Goal: Information Seeking & Learning: Learn about a topic

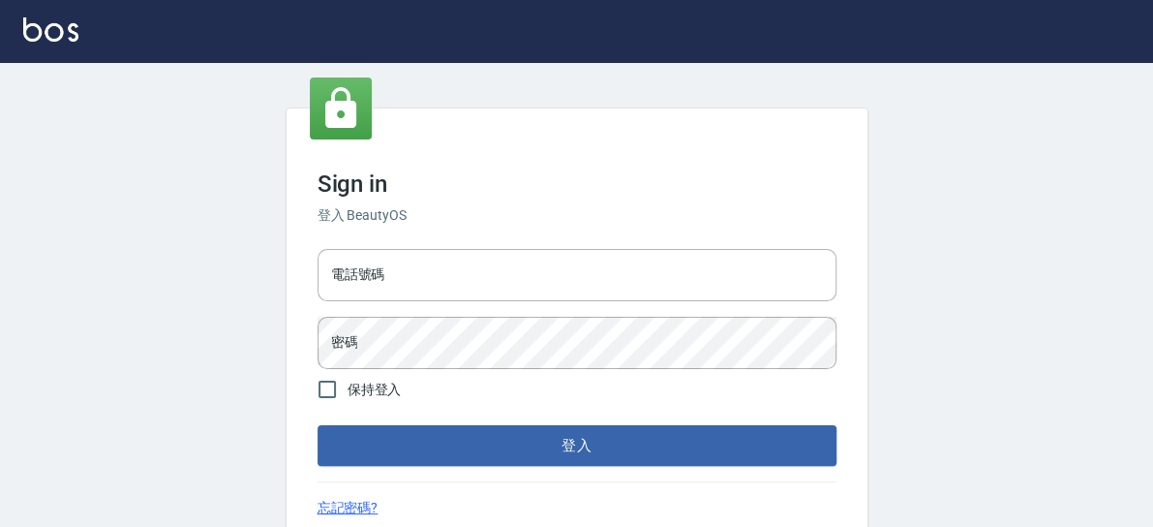
click at [316, 279] on div "電話號碼 電話號碼 密碼 密碼" at bounding box center [577, 309] width 535 height 136
click at [372, 288] on input "電話號碼" at bounding box center [577, 275] width 519 height 52
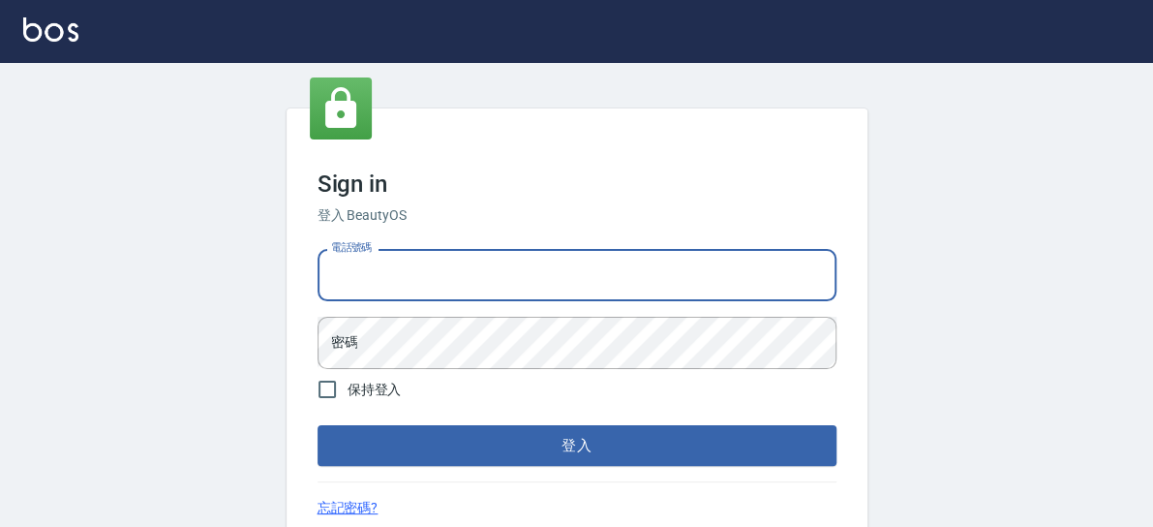
type input "0918880730"
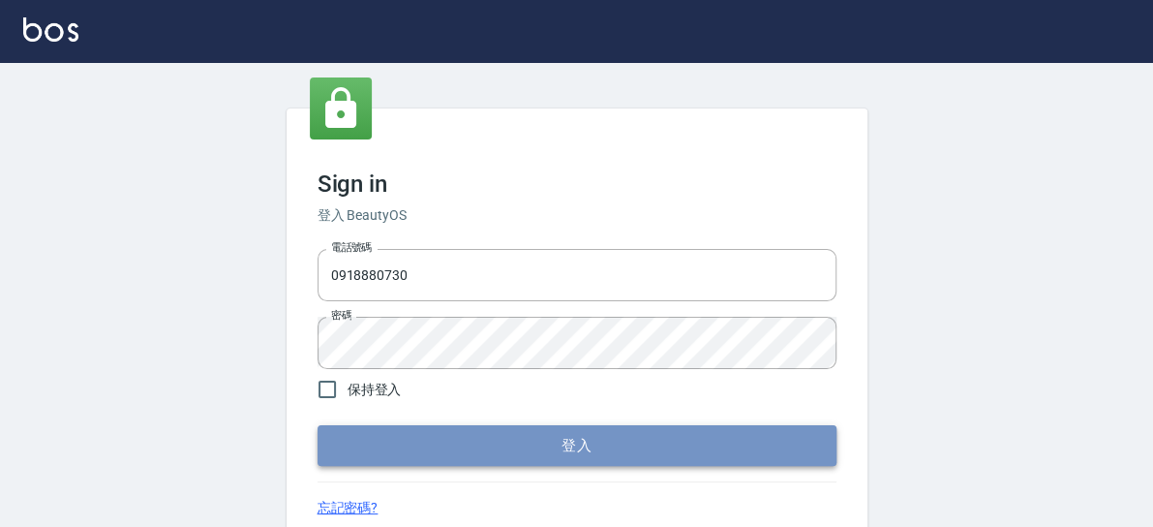
click at [423, 432] on button "登入" at bounding box center [577, 445] width 519 height 41
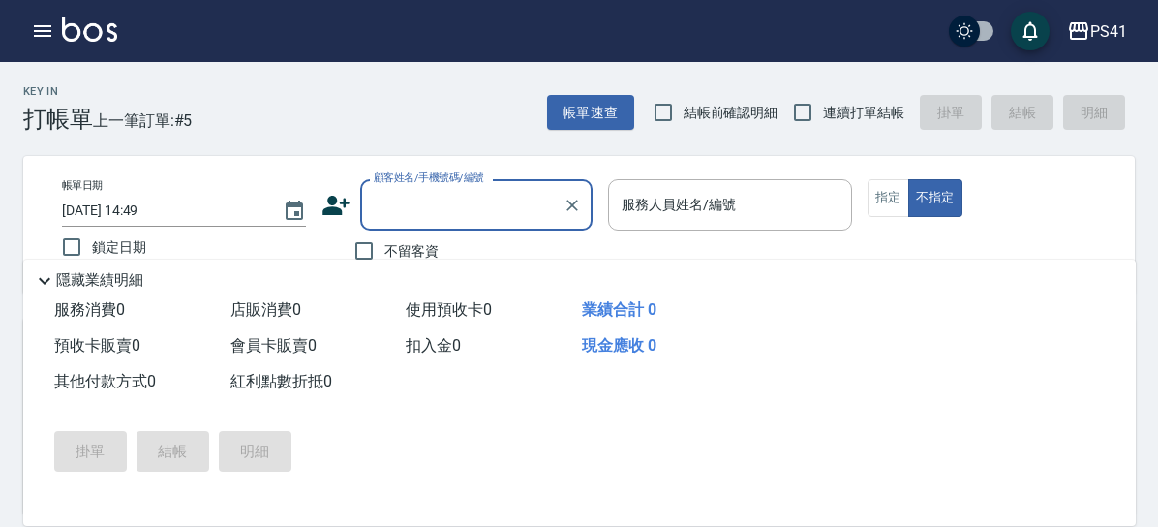
click at [0, 0] on button "報表及分析" at bounding box center [0, 0] width 0 height 0
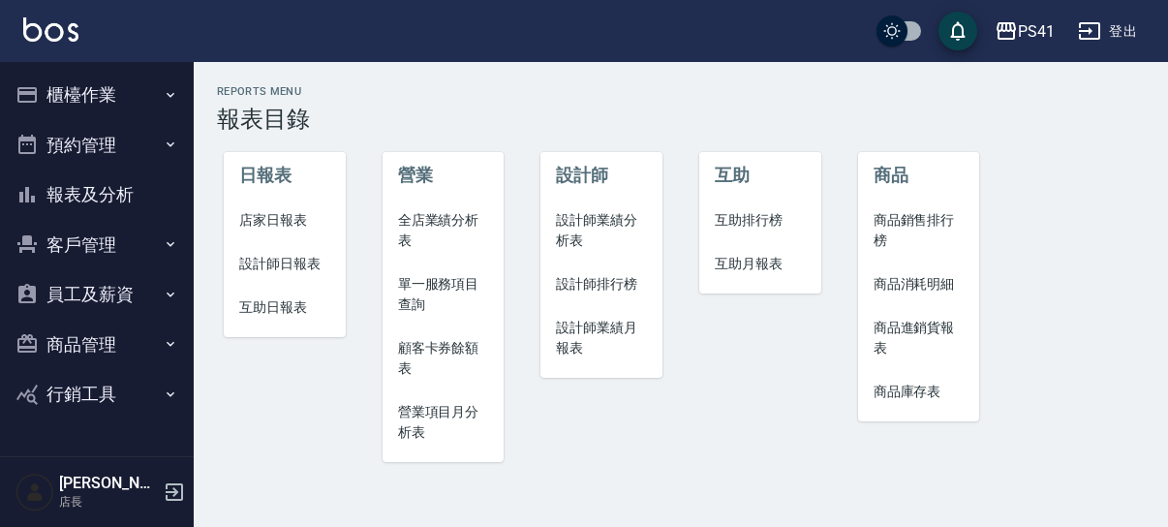
click at [571, 230] on span "設計師業績分析表" at bounding box center [601, 230] width 91 height 41
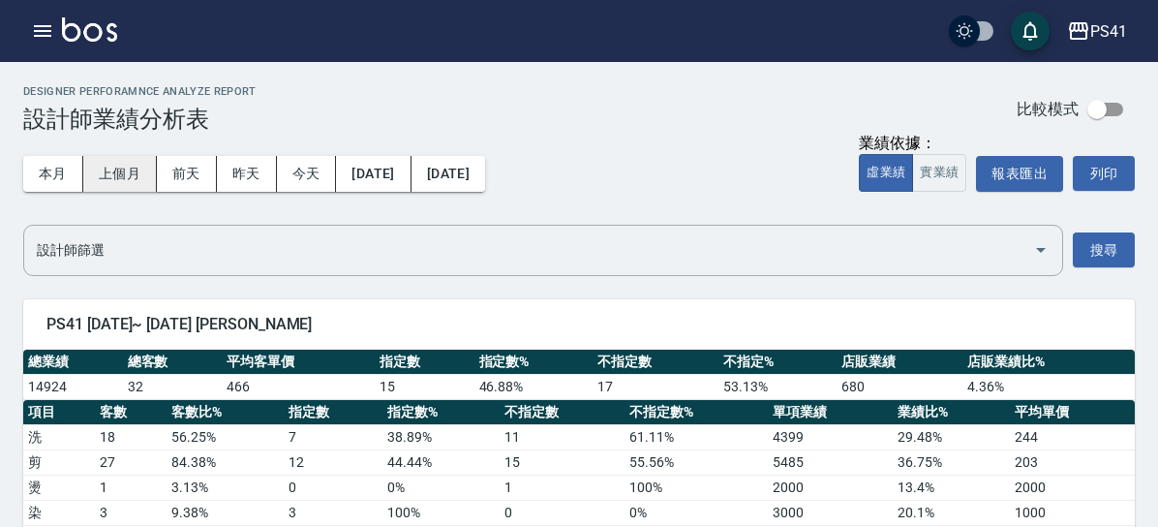
click at [157, 173] on button "上個月" at bounding box center [120, 174] width 74 height 36
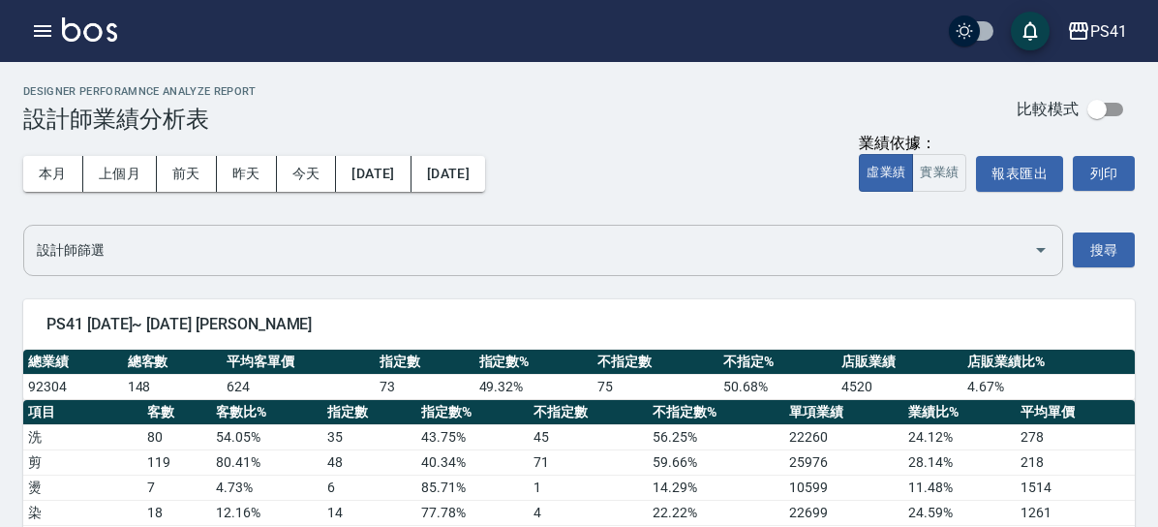
click at [370, 259] on input "設計師篩選" at bounding box center [529, 250] width 994 height 34
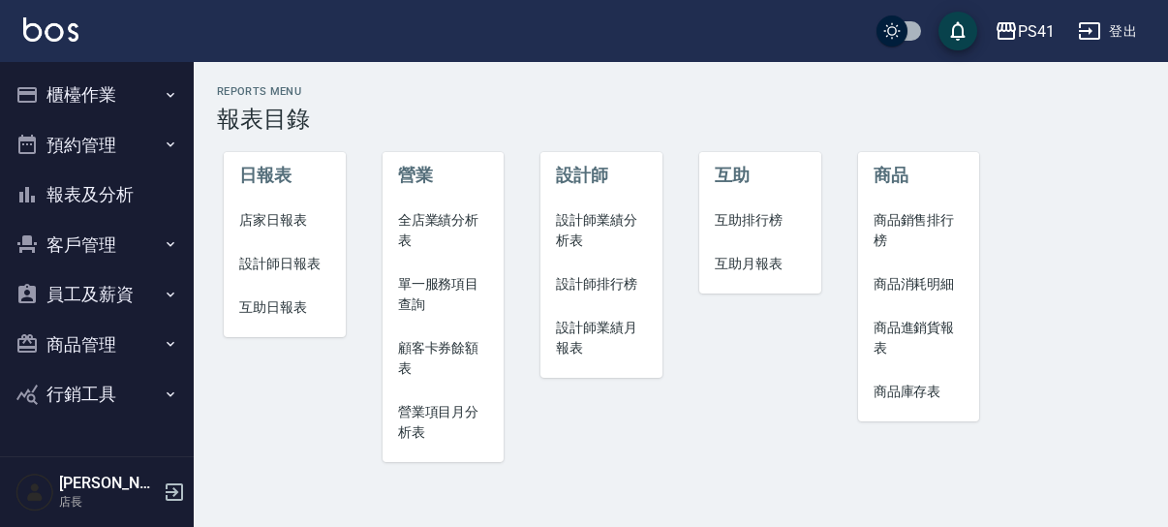
click at [581, 336] on span "設計師業績月報表" at bounding box center [601, 338] width 91 height 41
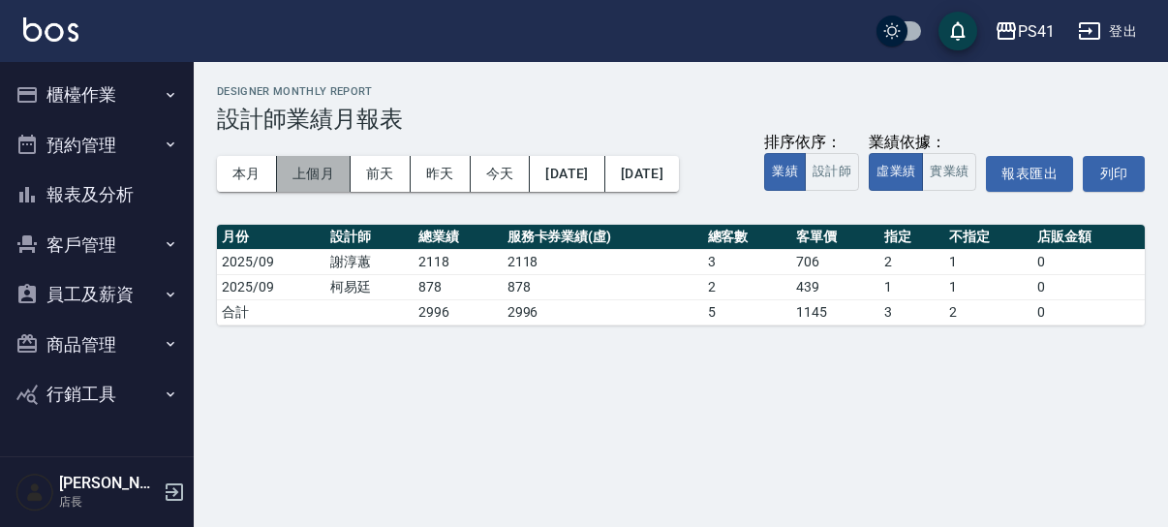
click at [331, 171] on button "上個月" at bounding box center [314, 174] width 74 height 36
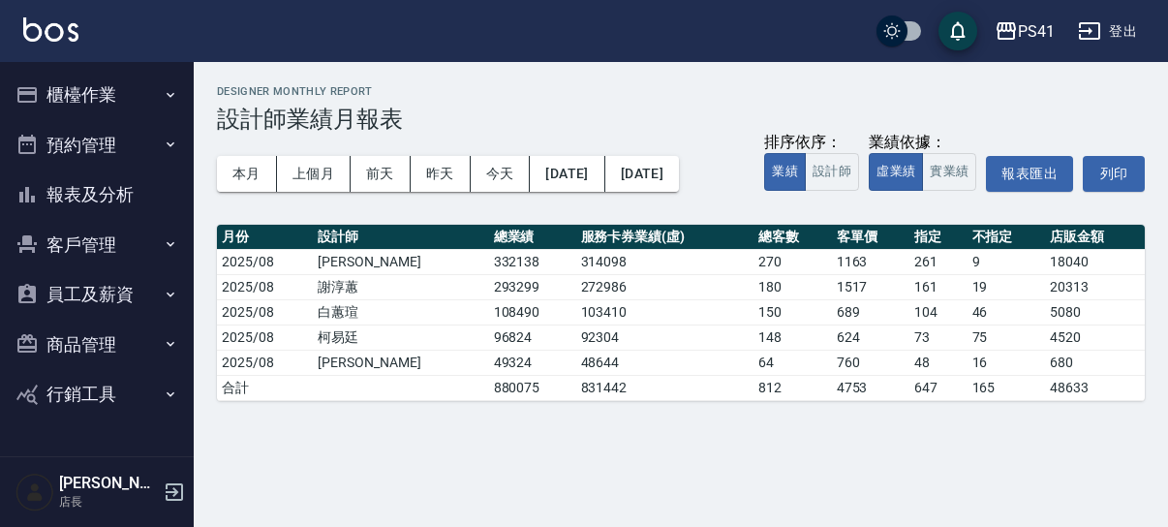
click at [112, 206] on button "報表及分析" at bounding box center [97, 194] width 178 height 50
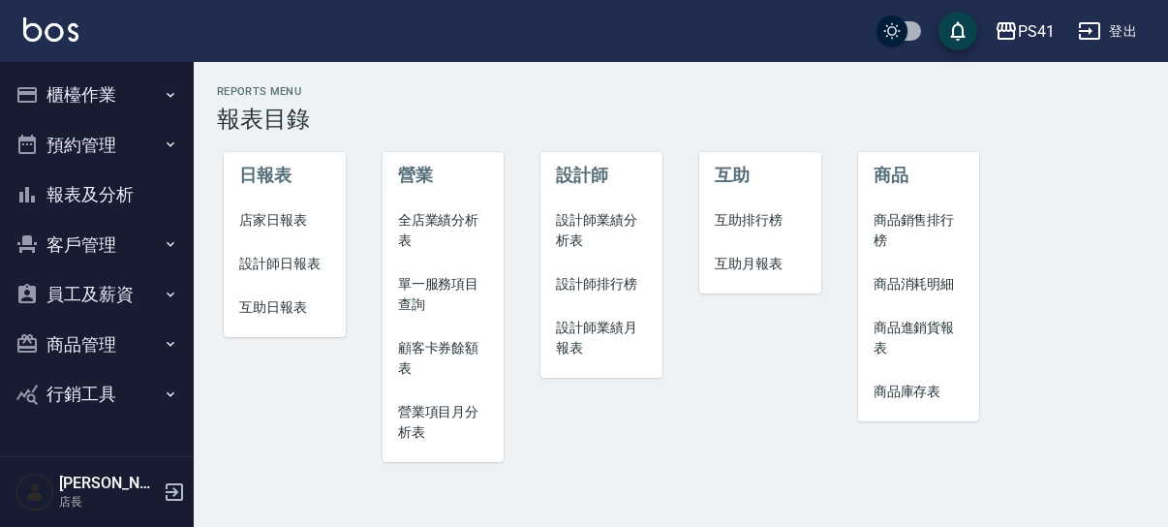
click at [436, 414] on span "營業項目月分析表" at bounding box center [443, 422] width 91 height 41
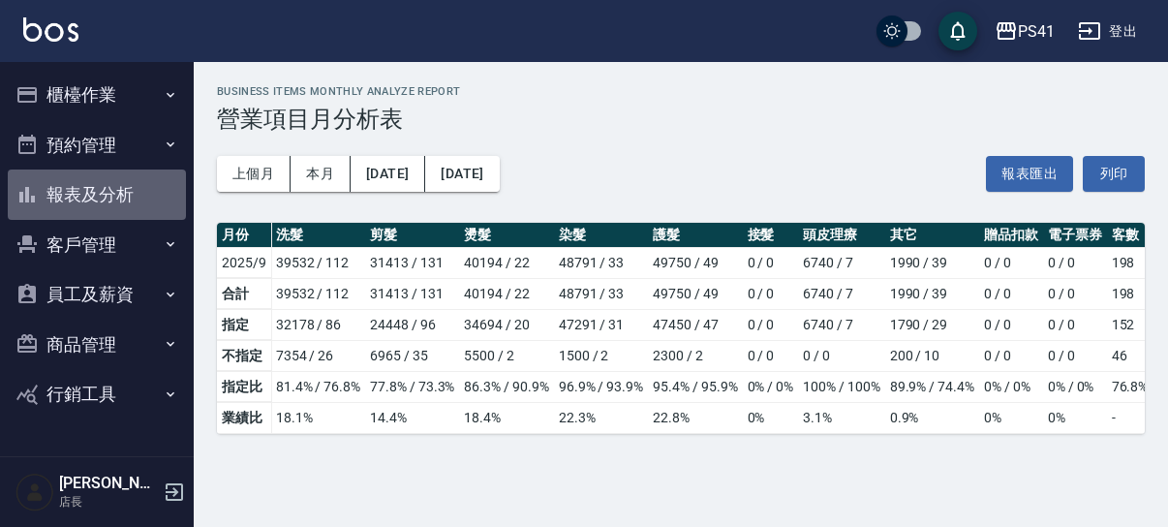
click at [97, 193] on button "報表及分析" at bounding box center [97, 194] width 178 height 50
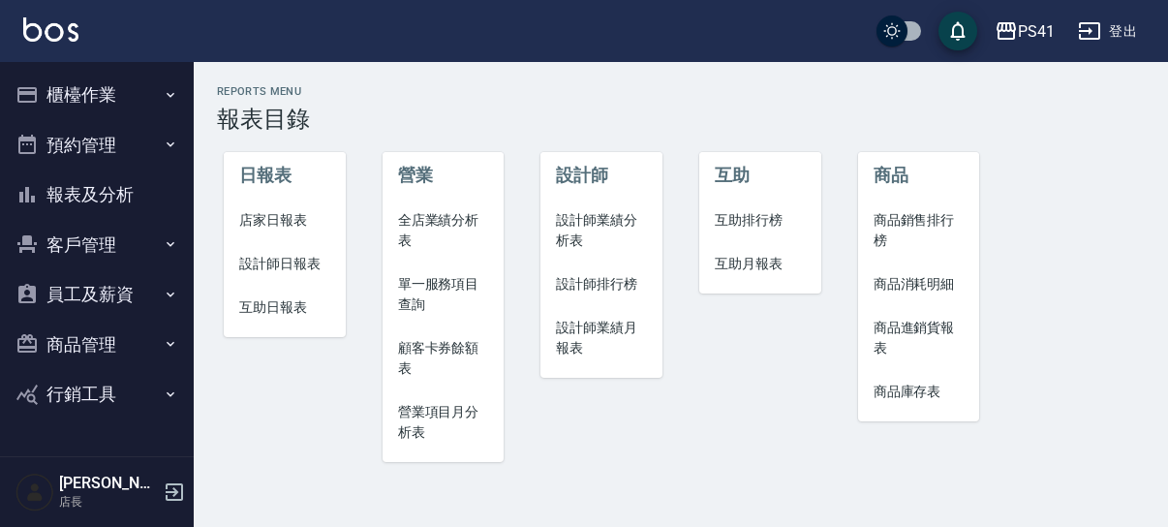
click at [587, 230] on span "設計師業績分析表" at bounding box center [601, 230] width 91 height 41
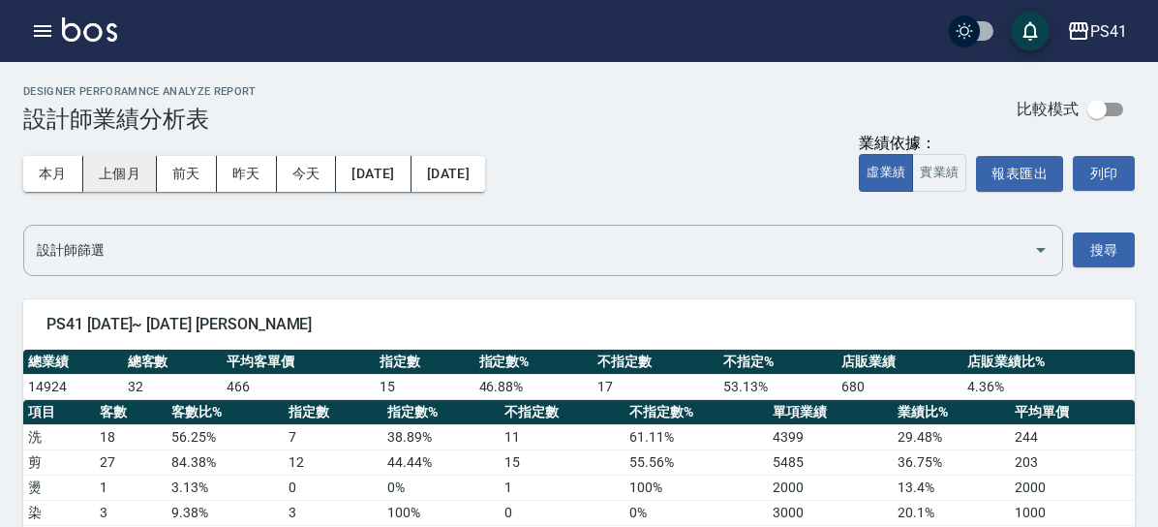
click at [157, 171] on button "上個月" at bounding box center [120, 174] width 74 height 36
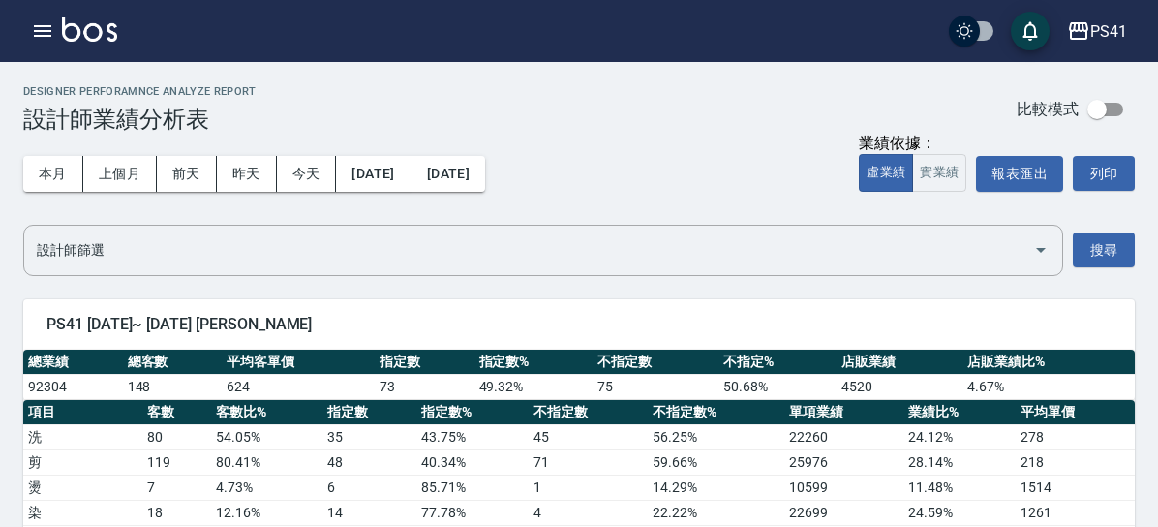
click at [968, 172] on div "業績依據： 虛業績 實業績 報表匯出 列印" at bounding box center [997, 174] width 276 height 36
click at [955, 168] on button "實業績" at bounding box center [939, 173] width 54 height 38
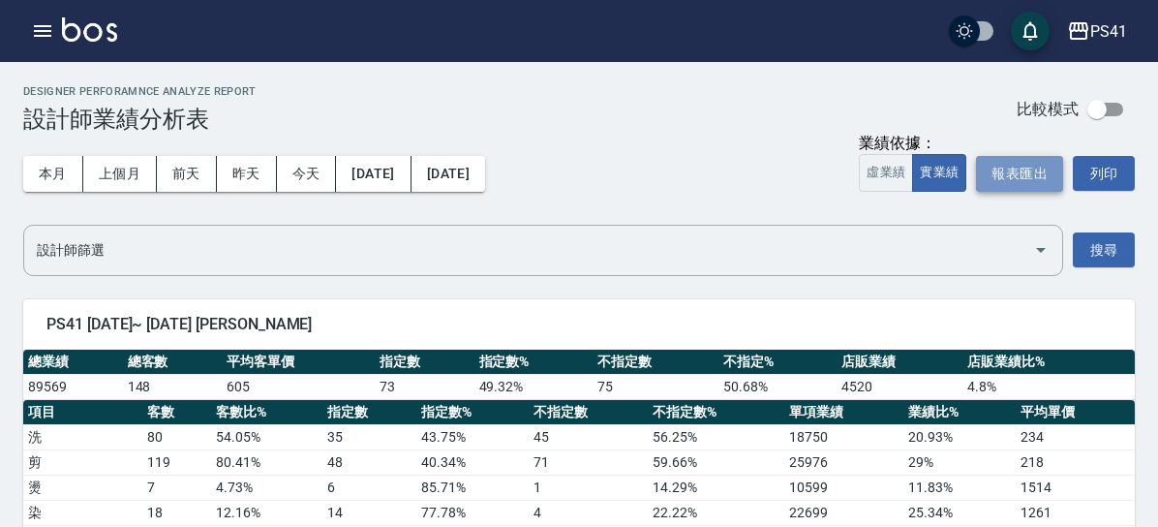
click at [997, 175] on button "報表匯出" at bounding box center [1019, 174] width 87 height 36
click at [1090, 34] on div "PS41" at bounding box center [1108, 31] width 37 height 24
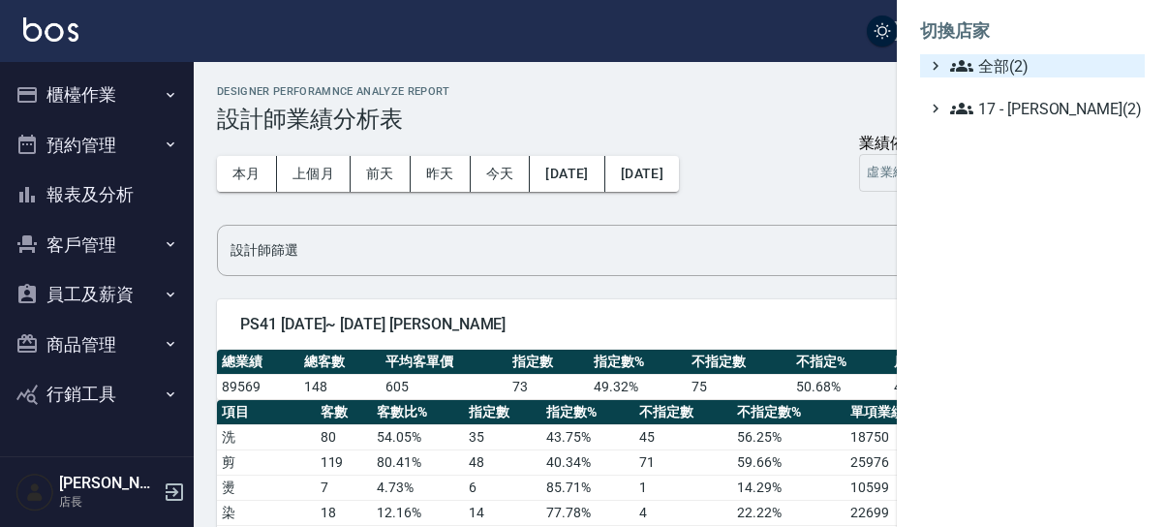
click at [1012, 72] on span "全部(2)" at bounding box center [1043, 65] width 187 height 23
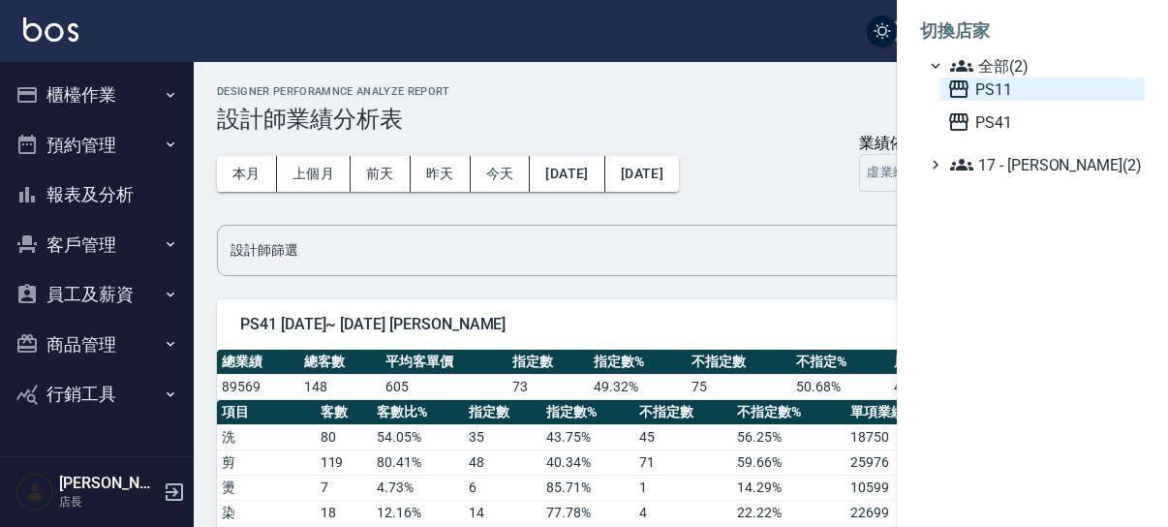
click at [994, 86] on span "PS11" at bounding box center [1042, 88] width 190 height 23
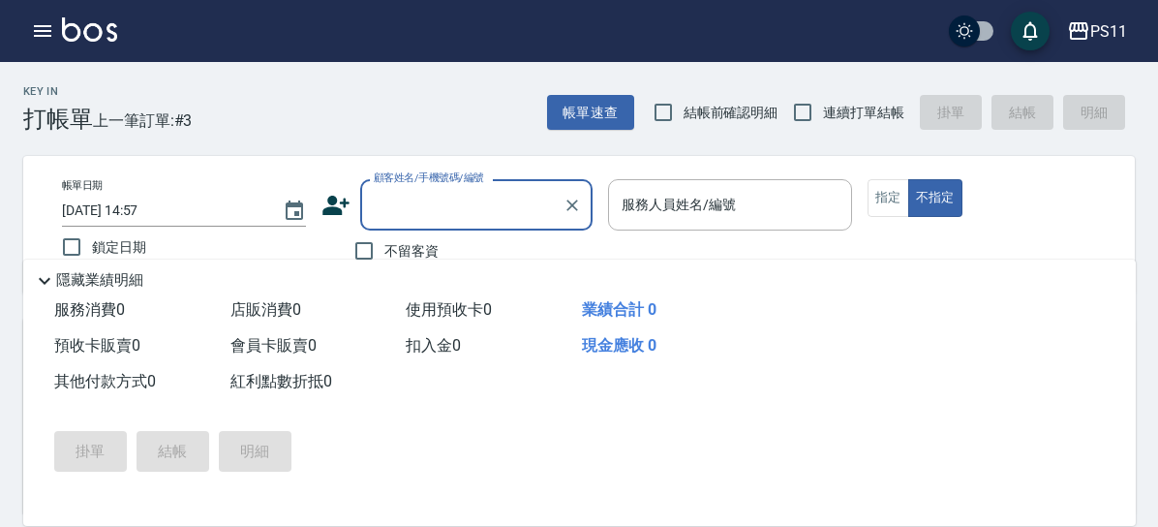
click at [0, 0] on button "報表及分析" at bounding box center [0, 0] width 0 height 0
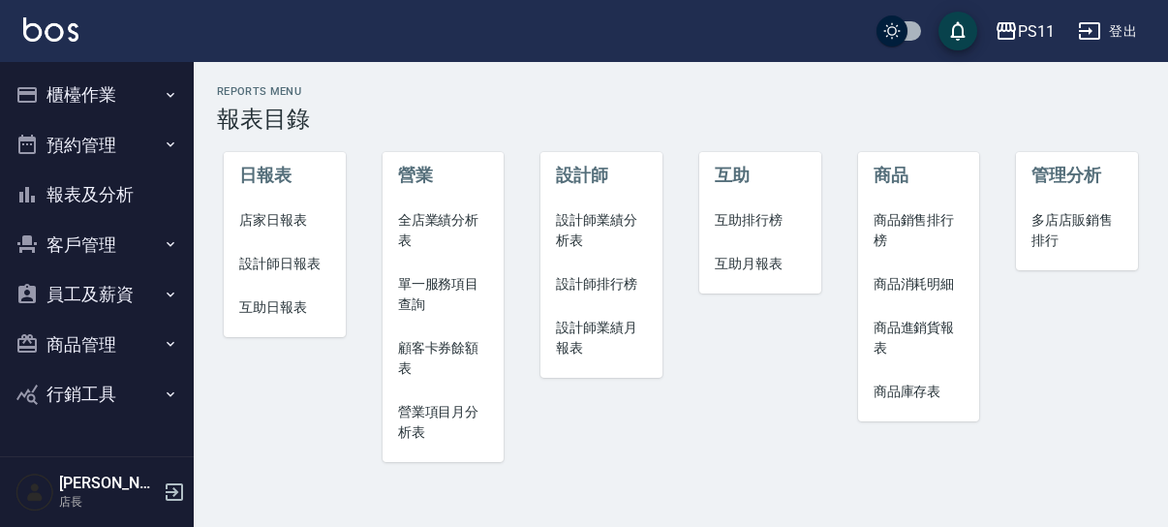
click at [587, 230] on span "設計師業績分析表" at bounding box center [601, 230] width 91 height 41
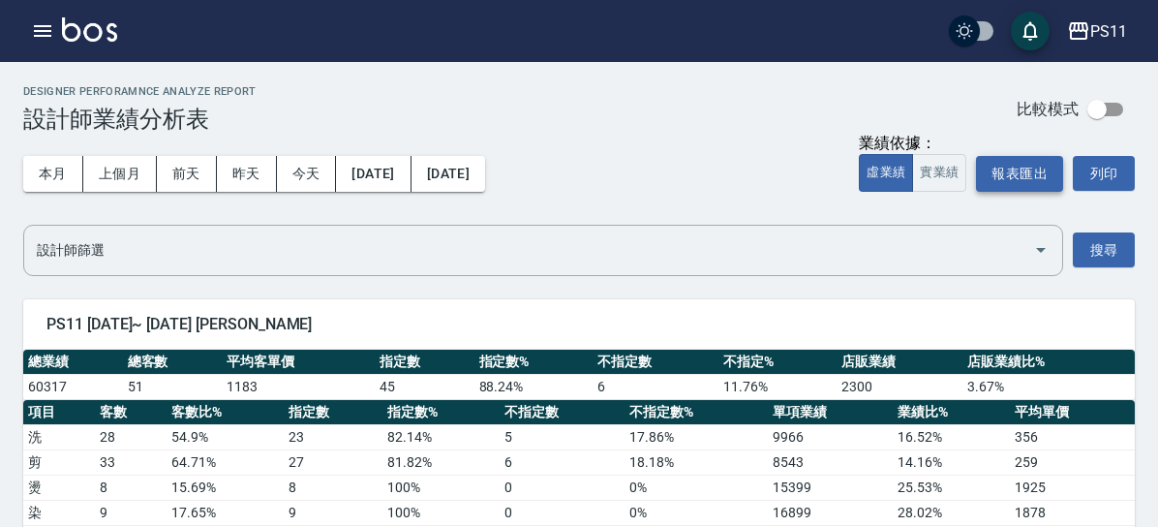
click at [1024, 167] on button "報表匯出" at bounding box center [1019, 174] width 87 height 36
click at [157, 168] on button "上個月" at bounding box center [120, 174] width 74 height 36
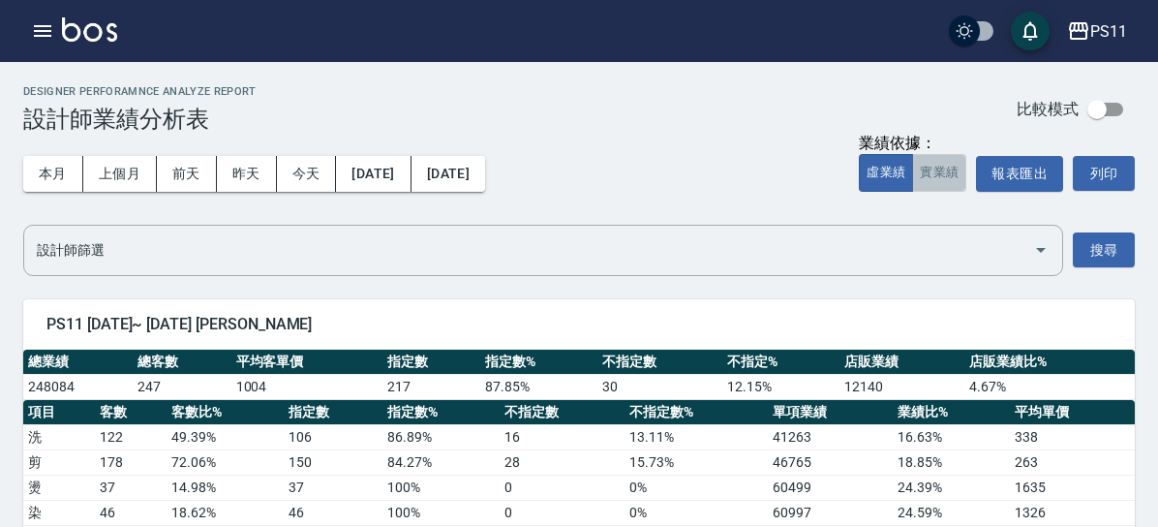
click at [943, 178] on button "實業績" at bounding box center [939, 173] width 54 height 38
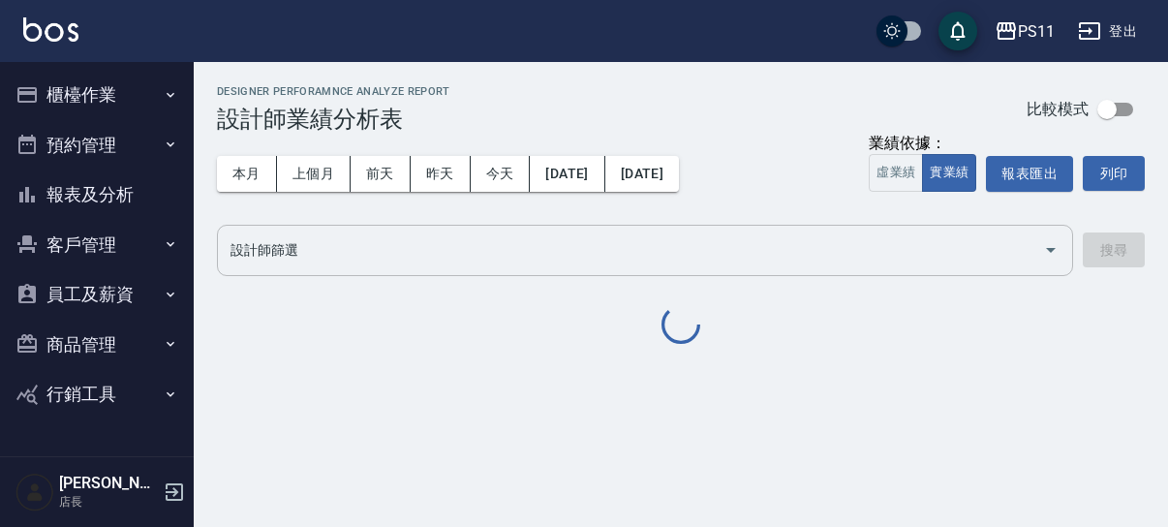
click at [934, 244] on input "設計師篩選" at bounding box center [631, 250] width 810 height 34
click at [818, 154] on div "本月 上個月 前天 昨天 今天 2025/08/01 2025/08/31 業績依據： 虛業績 實業績 報表匯出 列印" at bounding box center [681, 174] width 928 height 82
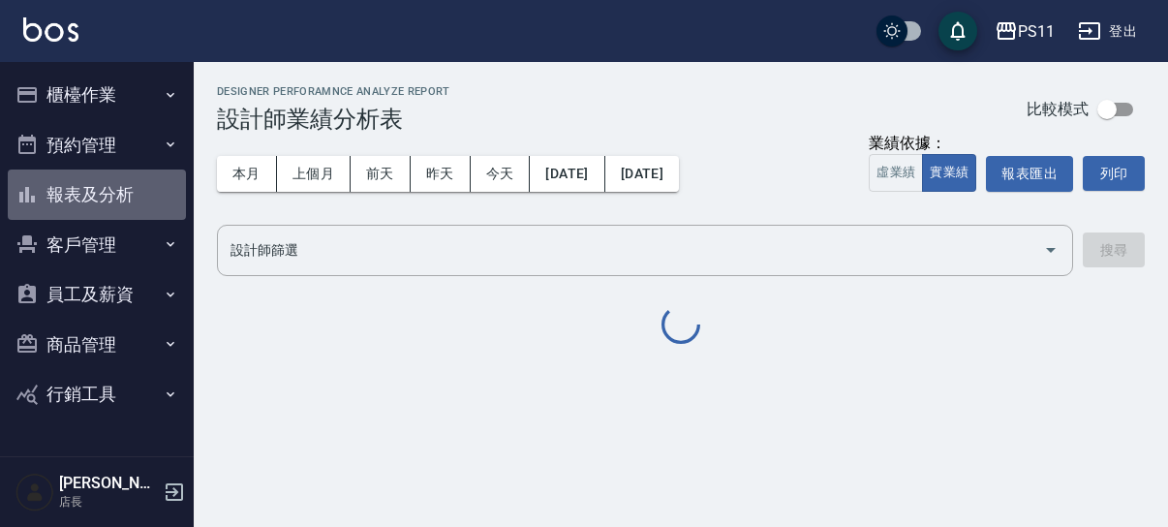
click at [113, 188] on button "報表及分析" at bounding box center [97, 194] width 178 height 50
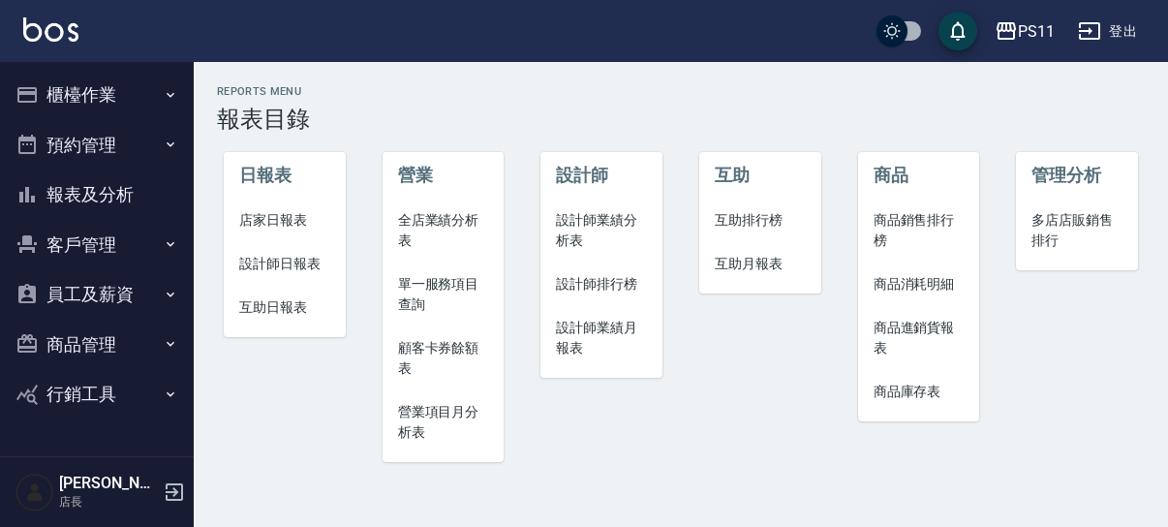
click at [585, 230] on span "設計師業績分析表" at bounding box center [601, 230] width 91 height 41
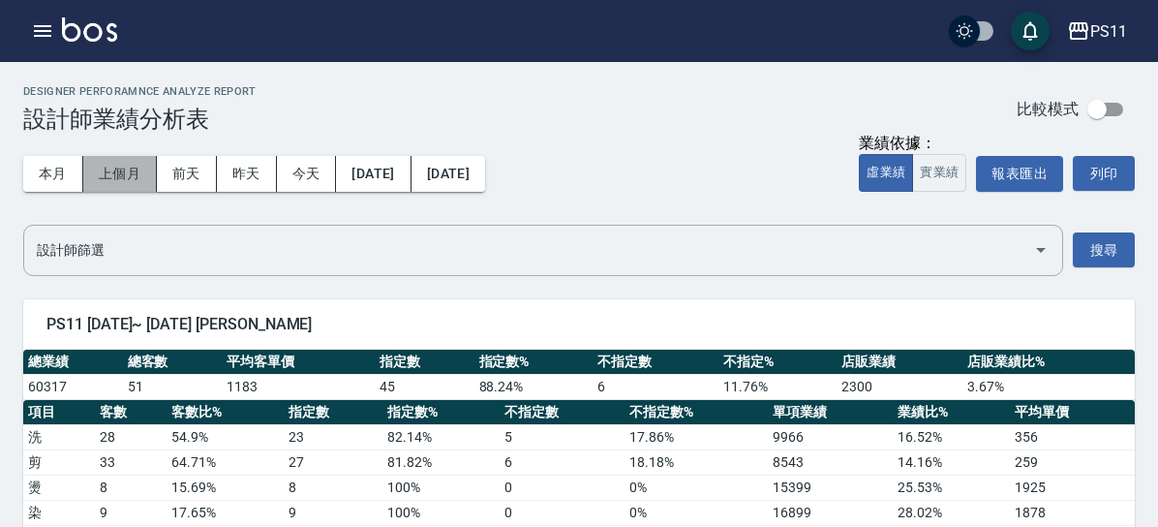
click at [157, 169] on button "上個月" at bounding box center [120, 174] width 74 height 36
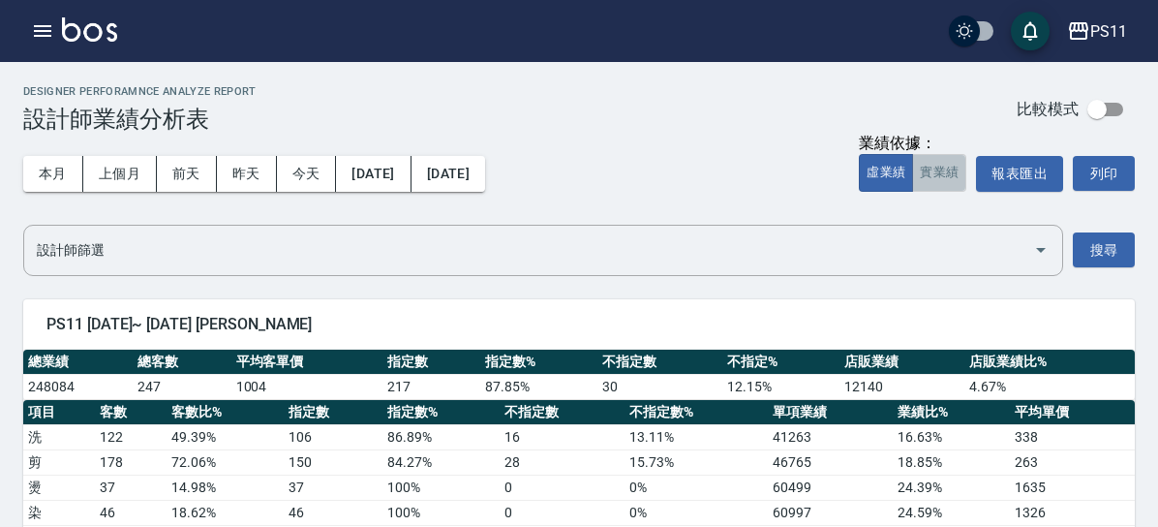
click at [934, 173] on button "實業績" at bounding box center [939, 173] width 54 height 38
click at [1032, 175] on button "報表匯出" at bounding box center [1019, 174] width 87 height 36
click at [0, 0] on button "報表及分析" at bounding box center [0, 0] width 0 height 0
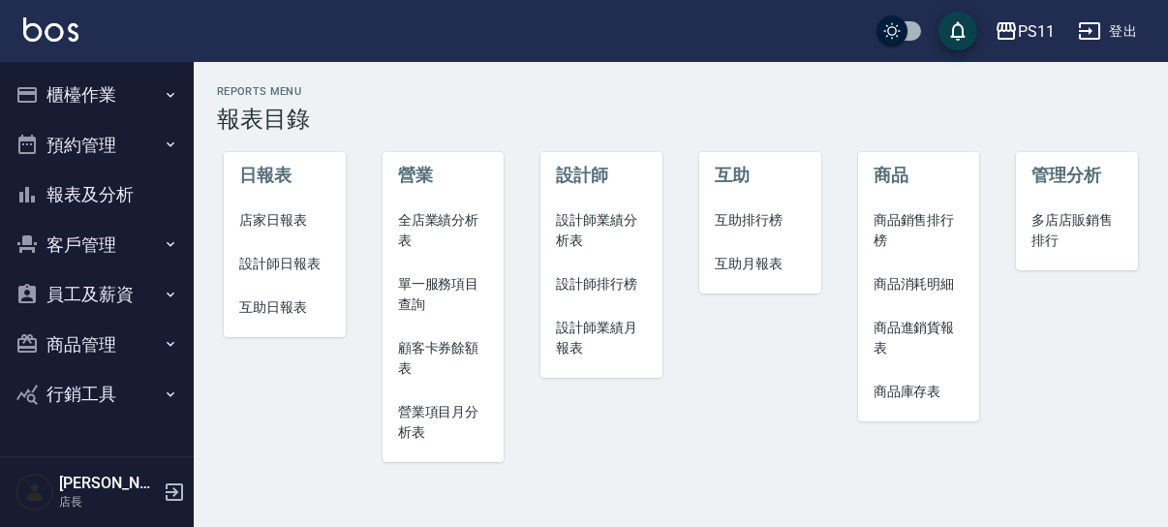
click at [581, 291] on span "設計師排行榜" at bounding box center [601, 284] width 91 height 20
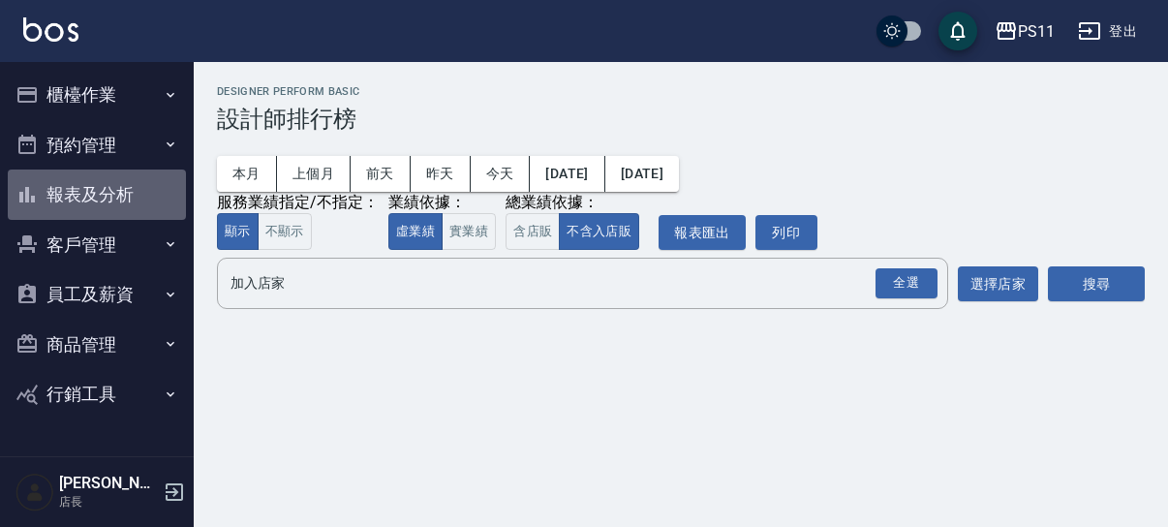
click at [96, 199] on button "報表及分析" at bounding box center [97, 194] width 178 height 50
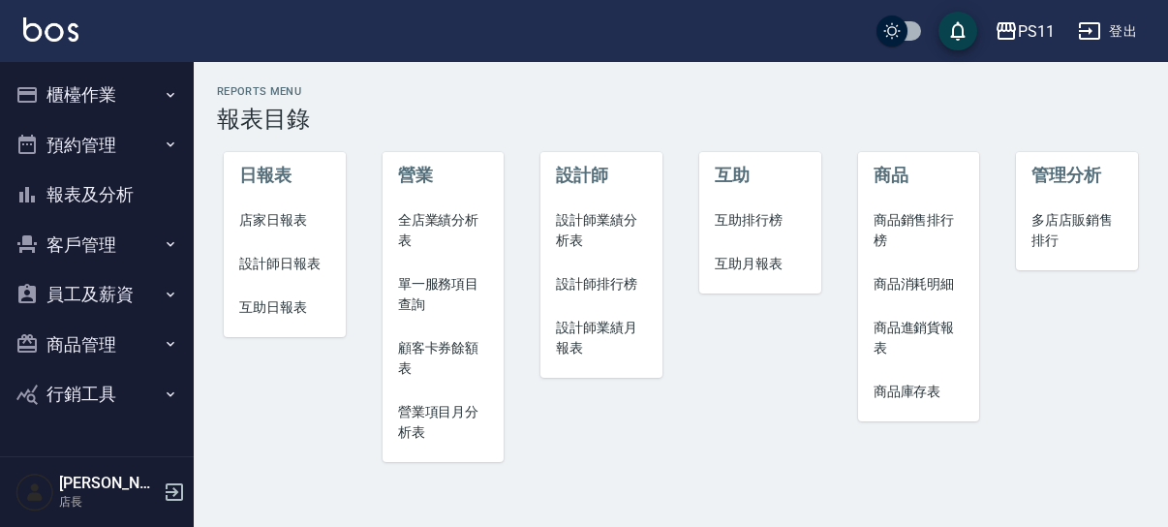
click at [588, 327] on span "設計師業績月報表" at bounding box center [601, 338] width 91 height 41
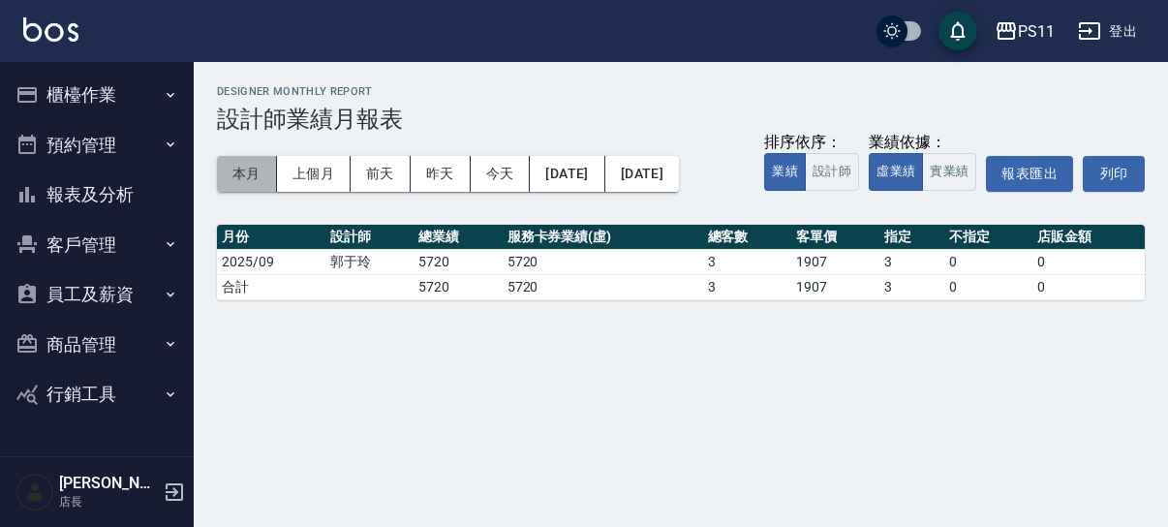
click at [242, 166] on button "本月" at bounding box center [247, 174] width 60 height 36
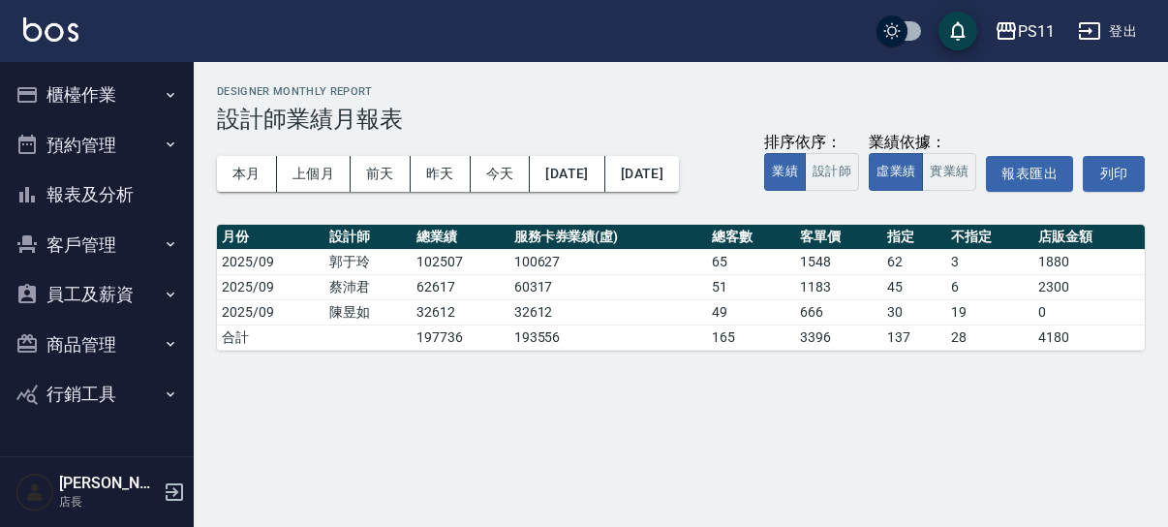
click at [106, 186] on button "報表及分析" at bounding box center [97, 194] width 178 height 50
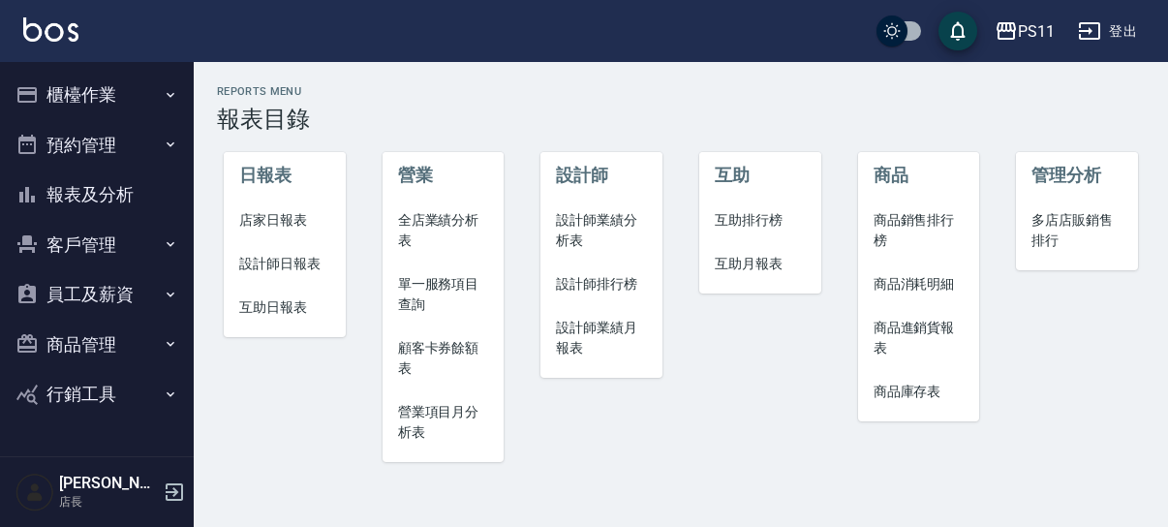
click at [597, 290] on span "設計師排行榜" at bounding box center [601, 284] width 91 height 20
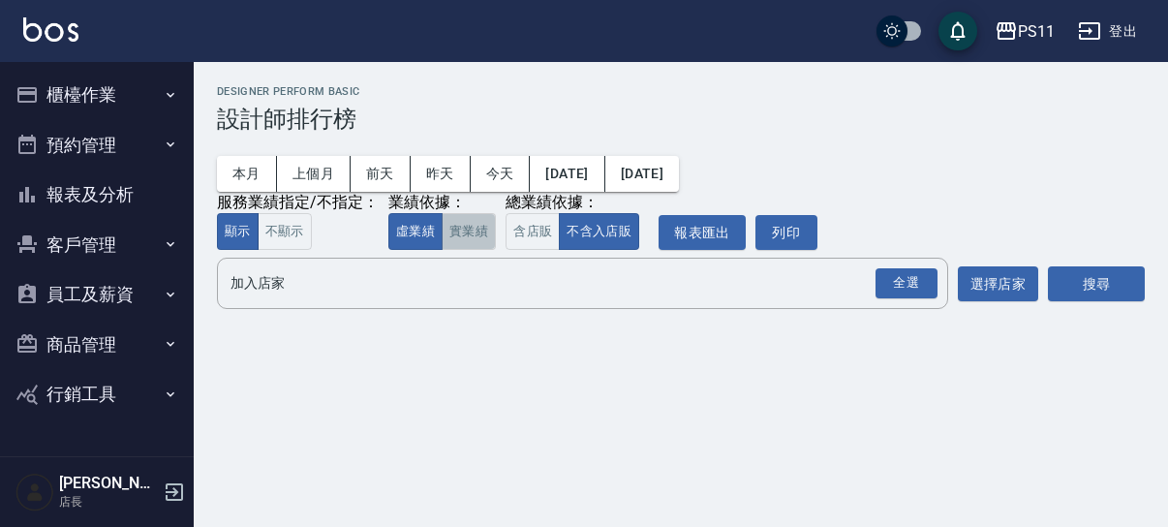
click at [459, 230] on button "實業績" at bounding box center [469, 232] width 54 height 38
click at [279, 237] on button "不顯示" at bounding box center [285, 232] width 54 height 38
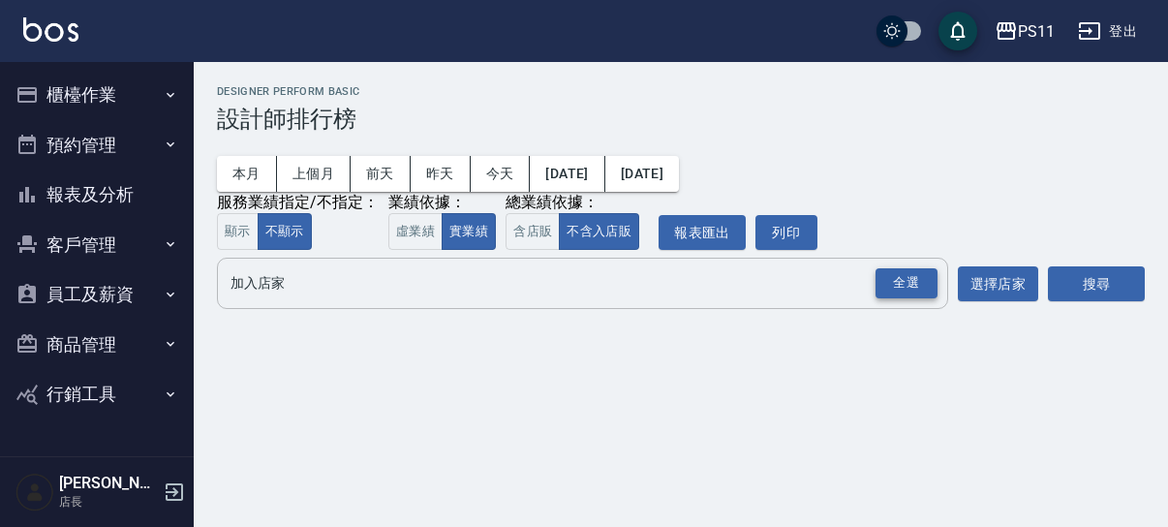
click at [899, 295] on div "全選" at bounding box center [906, 283] width 62 height 30
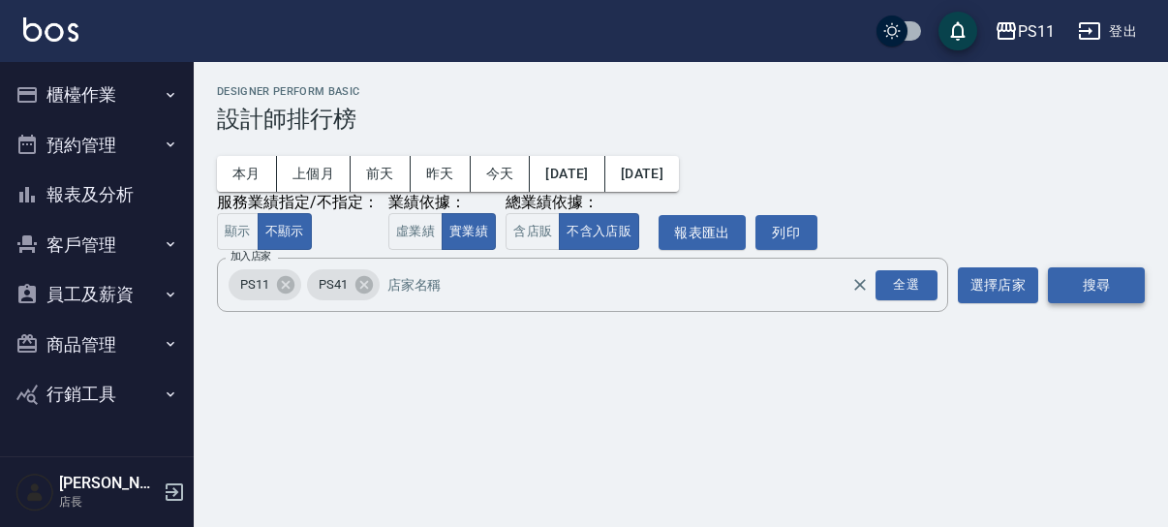
click at [1102, 286] on button "搜尋" at bounding box center [1096, 285] width 97 height 36
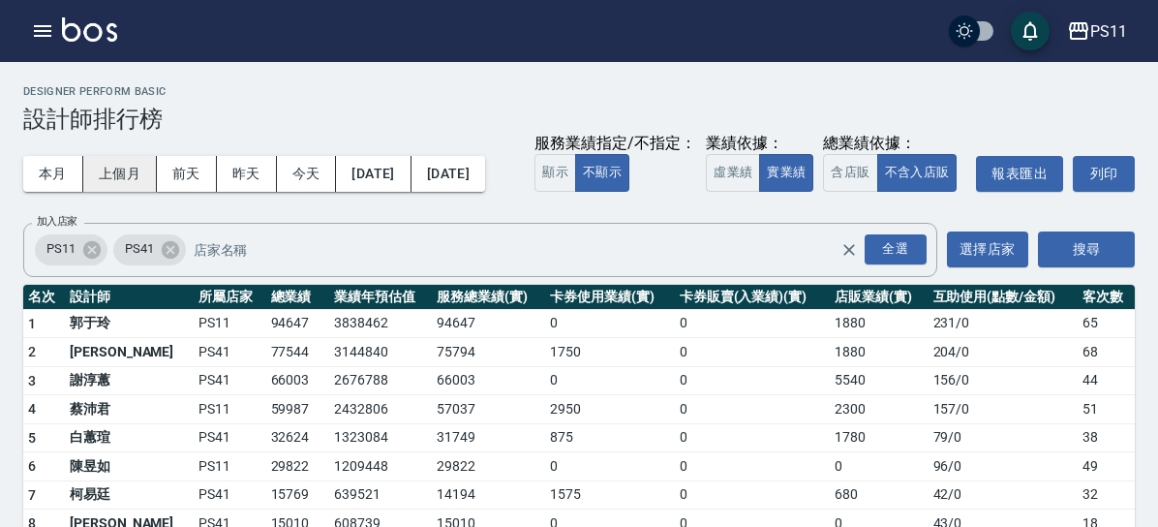
click at [157, 173] on button "上個月" at bounding box center [120, 174] width 74 height 36
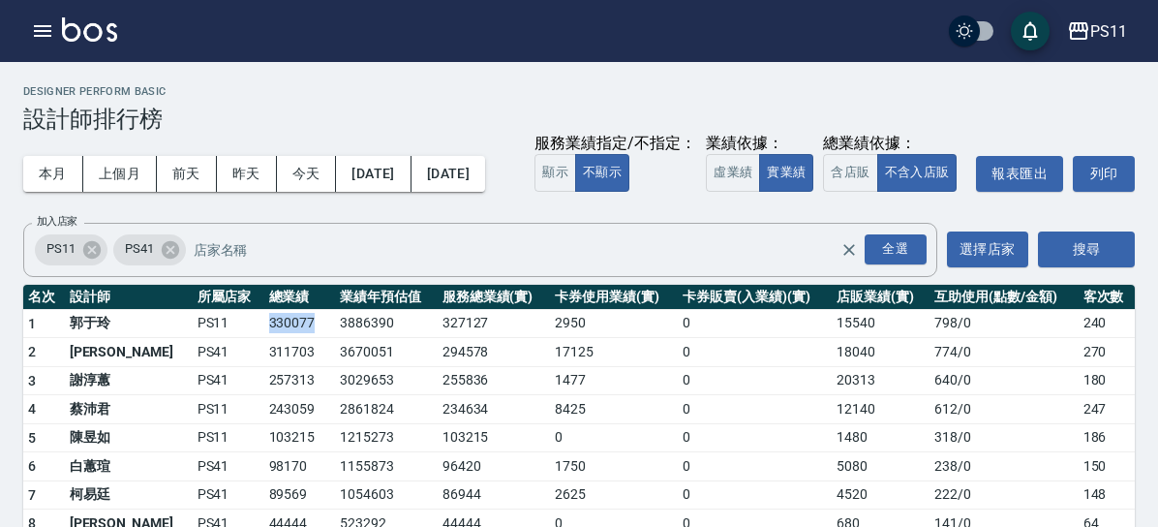
drag, startPoint x: 381, startPoint y: 357, endPoint x: 420, endPoint y: 361, distance: 39.9
click at [336, 338] on td "330077" at bounding box center [300, 323] width 72 height 29
copy td "330077"
drag, startPoint x: 368, startPoint y: 390, endPoint x: 417, endPoint y: 385, distance: 49.6
click at [336, 367] on td "311703" at bounding box center [300, 352] width 72 height 29
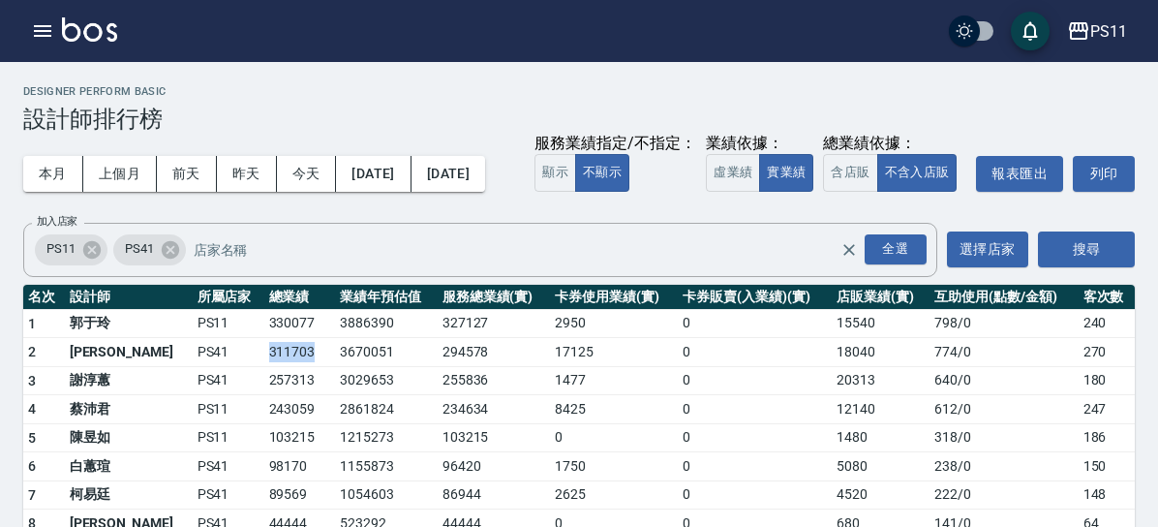
copy td "311703"
drag, startPoint x: 372, startPoint y: 416, endPoint x: 416, endPoint y: 415, distance: 44.6
click at [336, 395] on td "257313" at bounding box center [300, 380] width 72 height 29
copy td "257313"
drag, startPoint x: 372, startPoint y: 443, endPoint x: 422, endPoint y: 444, distance: 50.4
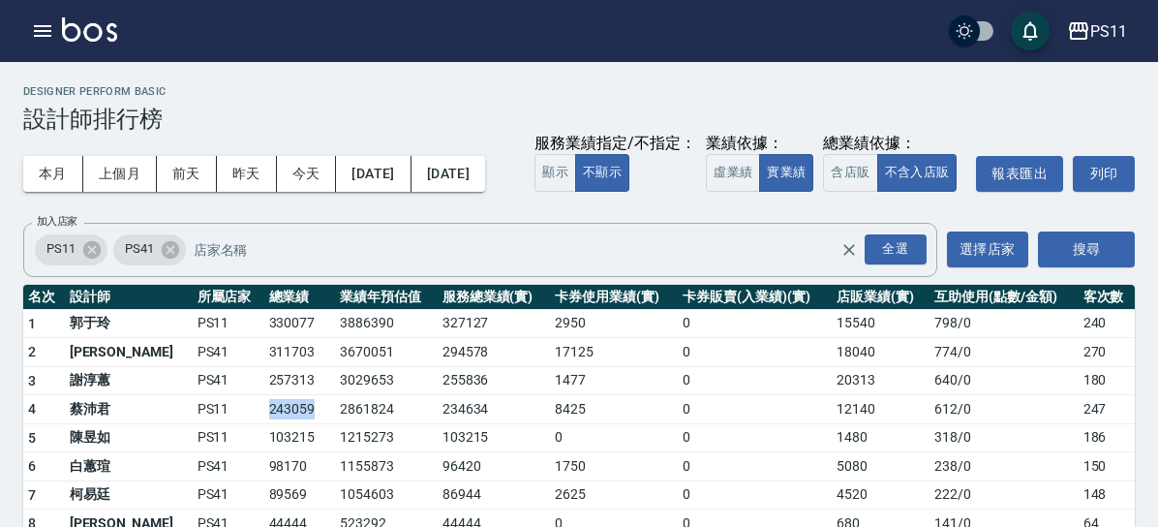
click at [336, 424] on td "243059" at bounding box center [300, 409] width 72 height 29
copy td "243059"
drag, startPoint x: 370, startPoint y: 471, endPoint x: 419, endPoint y: 479, distance: 50.1
click at [336, 452] on td "103215" at bounding box center [300, 437] width 72 height 29
copy td "103215"
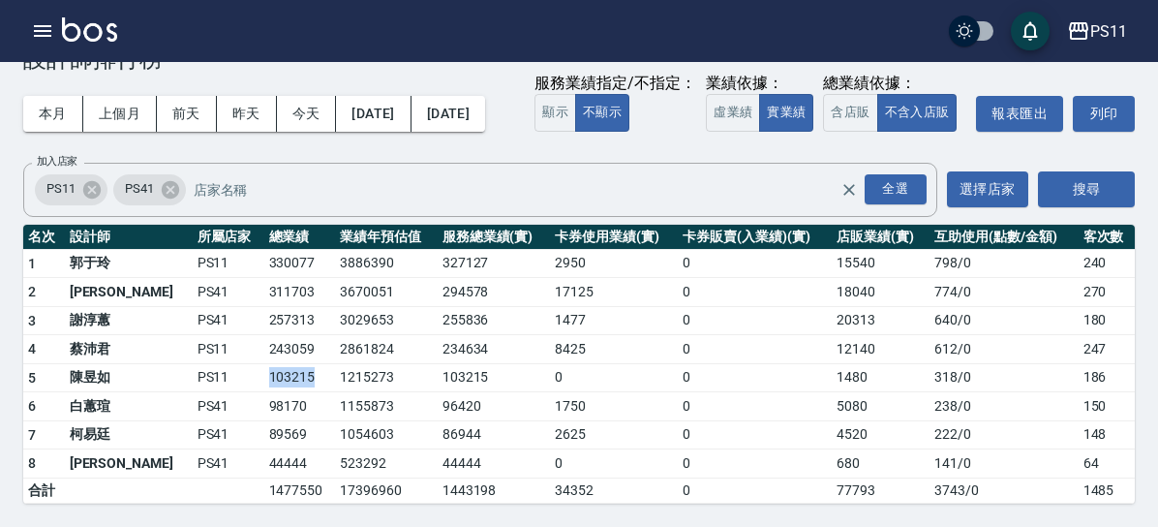
scroll to position [93, 0]
drag, startPoint x: 369, startPoint y: 406, endPoint x: 416, endPoint y: 400, distance: 47.8
click at [336, 400] on td "98170" at bounding box center [300, 406] width 72 height 29
copy td "98170"
drag, startPoint x: 374, startPoint y: 434, endPoint x: 407, endPoint y: 435, distance: 32.9
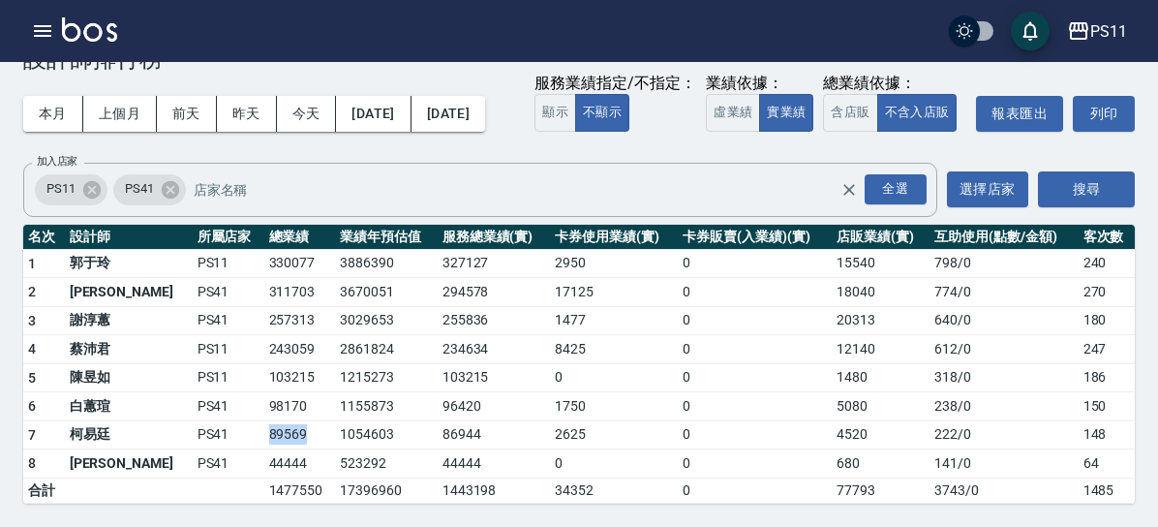
click at [336, 435] on td "89569" at bounding box center [300, 434] width 72 height 29
copy td "89569"
drag, startPoint x: 369, startPoint y: 464, endPoint x: 407, endPoint y: 470, distance: 38.2
click at [336, 470] on td "44444" at bounding box center [300, 463] width 72 height 29
copy td "44444"
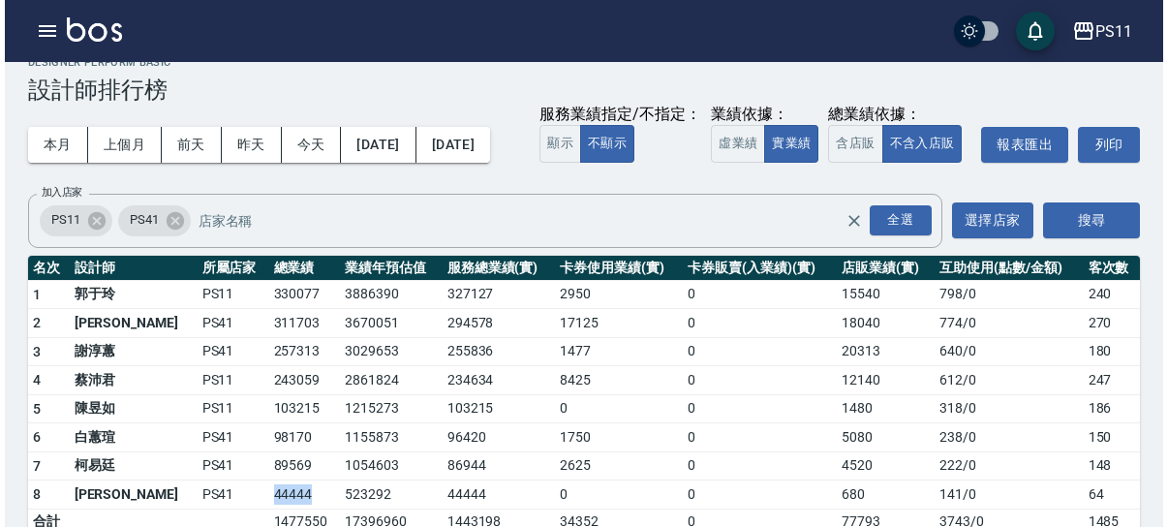
scroll to position [0, 0]
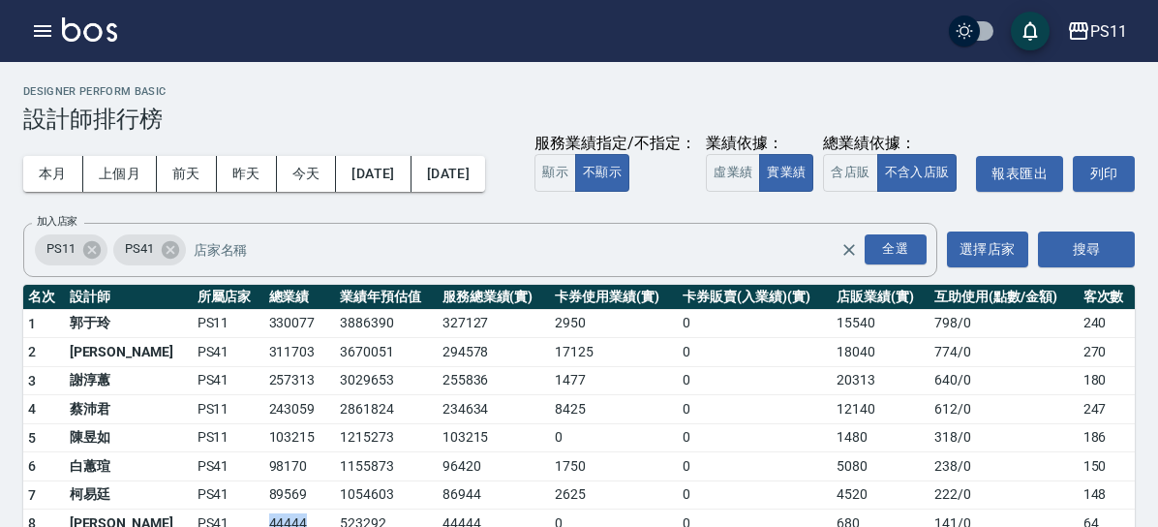
click at [0, 0] on button "報表及分析" at bounding box center [0, 0] width 0 height 0
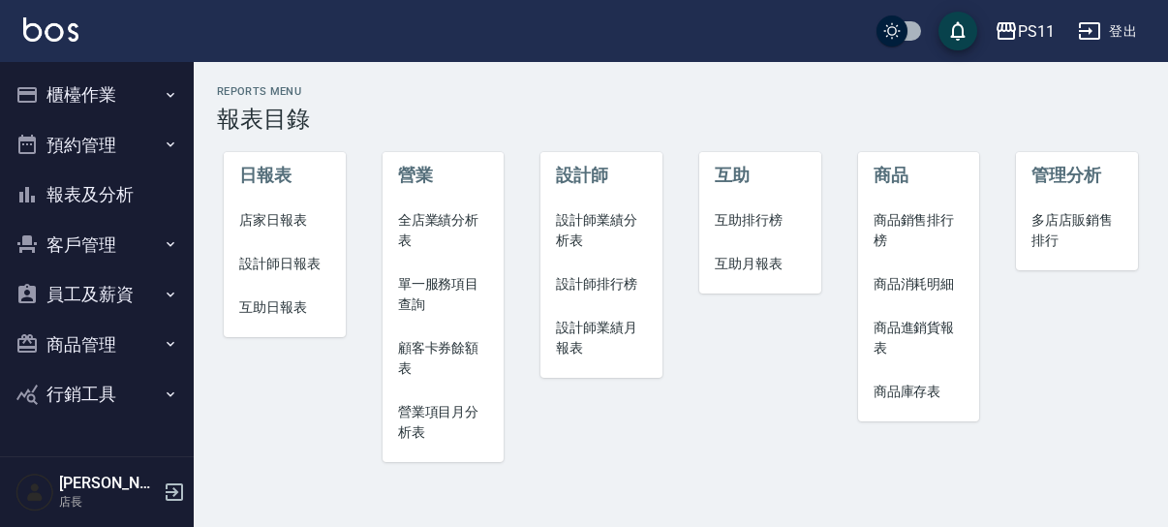
click at [265, 228] on span "店家日報表" at bounding box center [284, 220] width 91 height 20
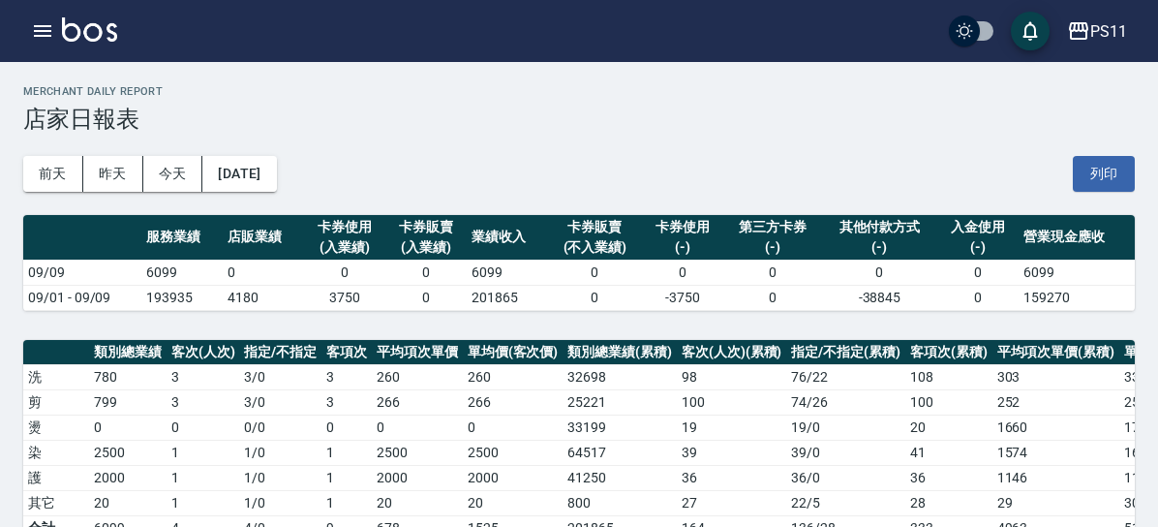
click at [276, 179] on button "[DATE]" at bounding box center [239, 174] width 74 height 36
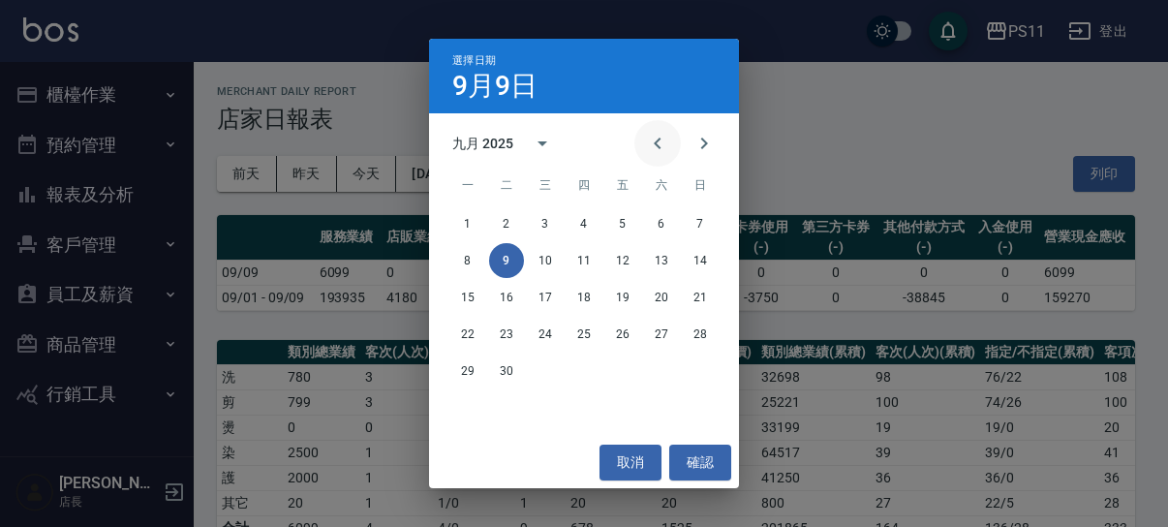
click at [654, 142] on icon "Previous month" at bounding box center [657, 143] width 23 height 23
click at [703, 374] on button "31" at bounding box center [700, 370] width 35 height 35
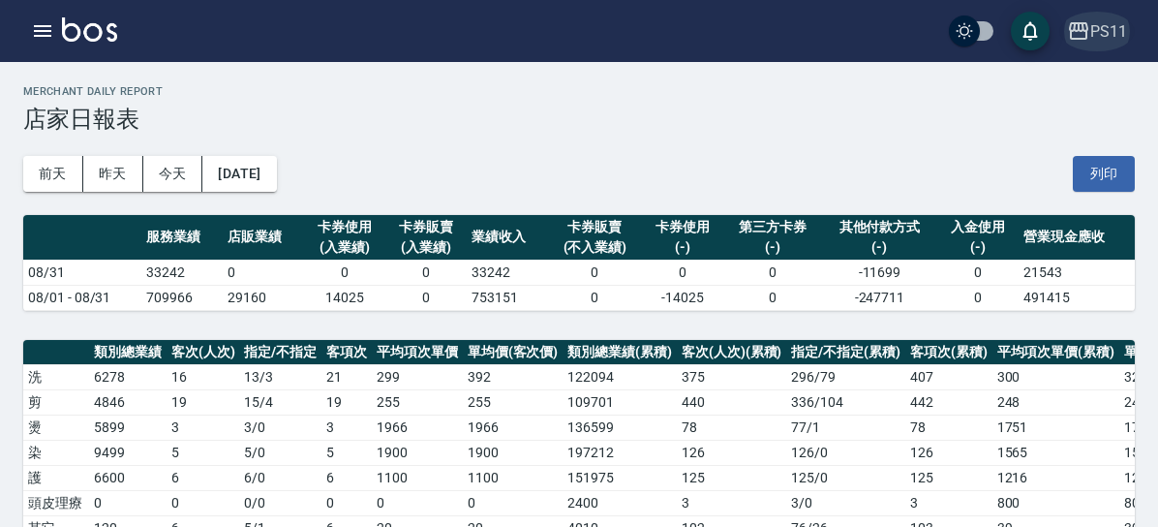
click at [1090, 29] on div "PS11" at bounding box center [1108, 31] width 37 height 24
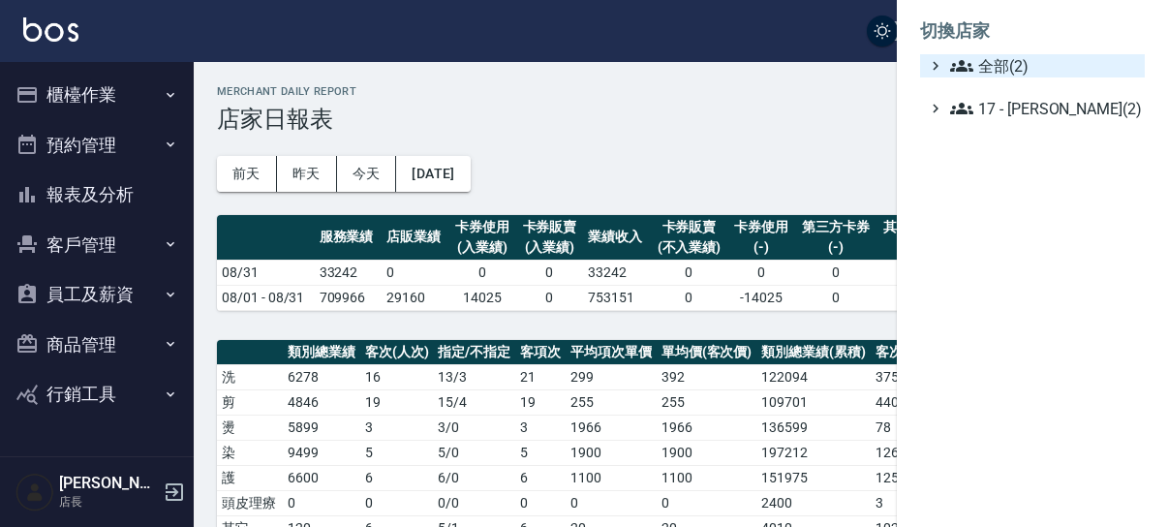
click at [1010, 66] on span "全部(2)" at bounding box center [1043, 65] width 187 height 23
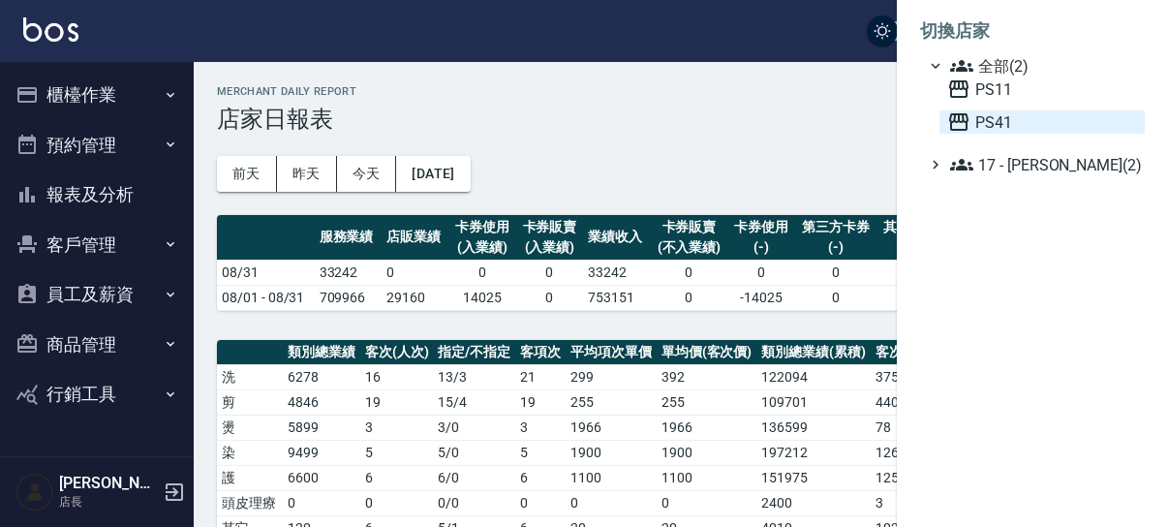
click at [999, 121] on span "PS41" at bounding box center [1042, 121] width 190 height 23
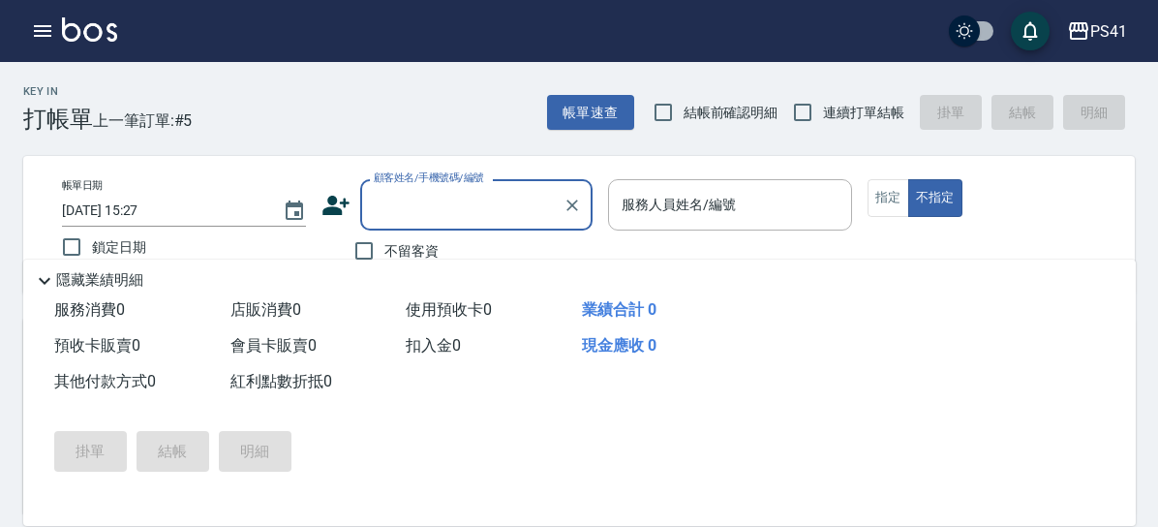
click at [0, 0] on button "報表及分析" at bounding box center [0, 0] width 0 height 0
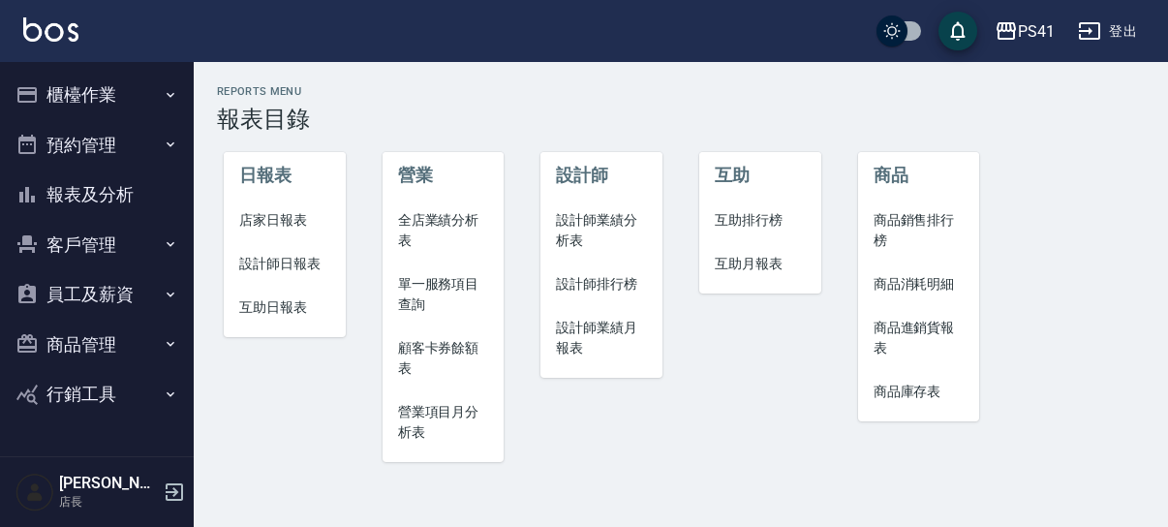
click at [289, 222] on span "店家日報表" at bounding box center [284, 220] width 91 height 20
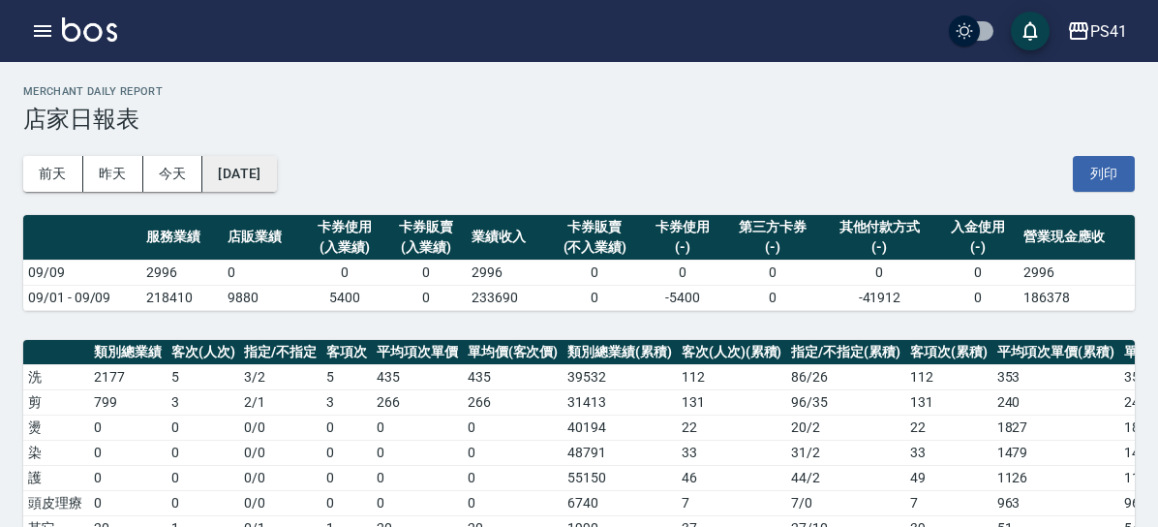
click at [276, 170] on button "[DATE]" at bounding box center [239, 174] width 74 height 36
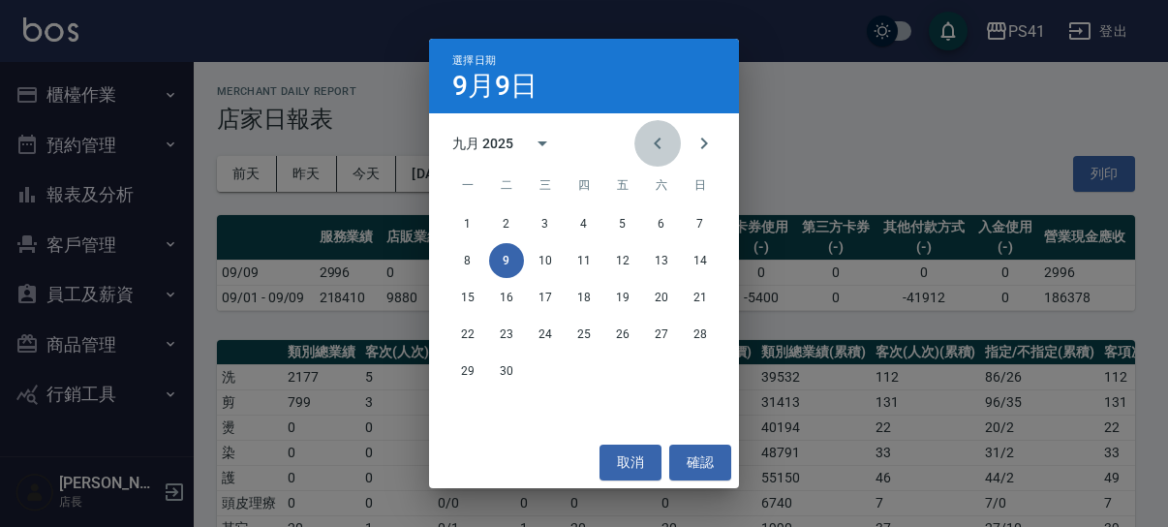
click at [647, 150] on icon "Previous month" at bounding box center [657, 143] width 23 height 23
click at [704, 364] on button "31" at bounding box center [700, 370] width 35 height 35
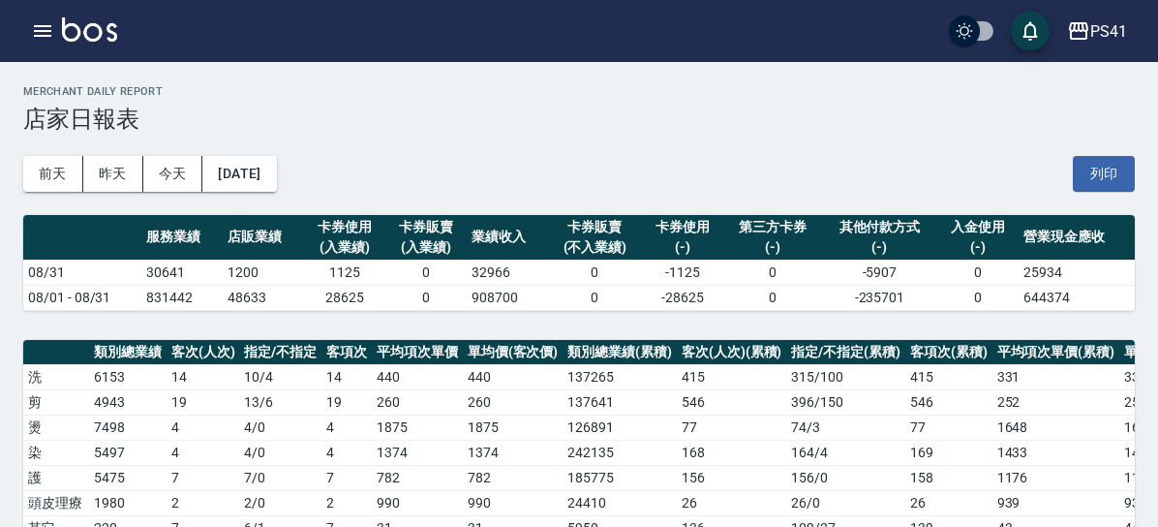
click at [0, 0] on button "報表及分析" at bounding box center [0, 0] width 0 height 0
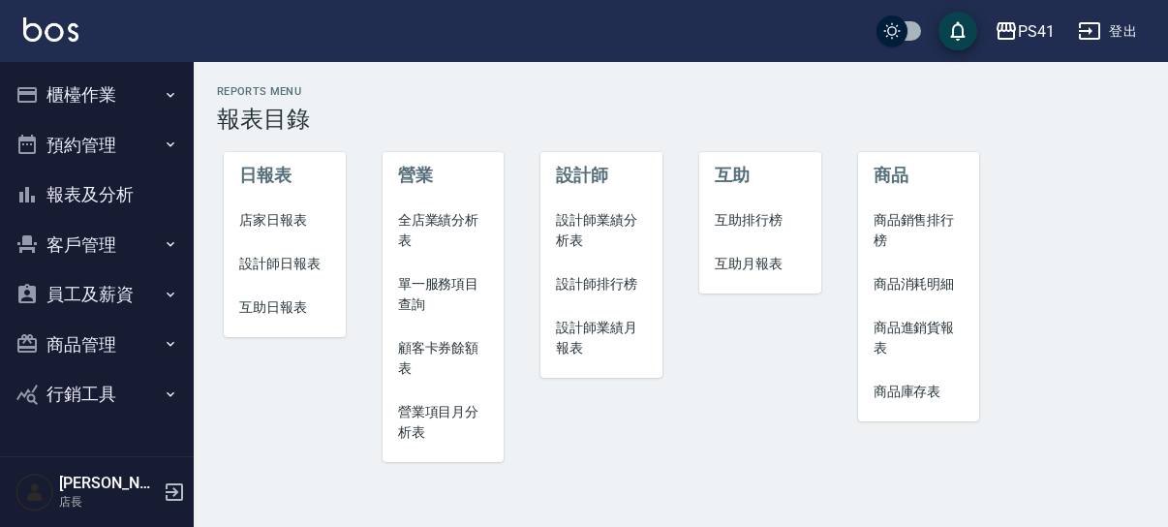
click at [600, 337] on span "設計師業績月報表" at bounding box center [601, 338] width 91 height 41
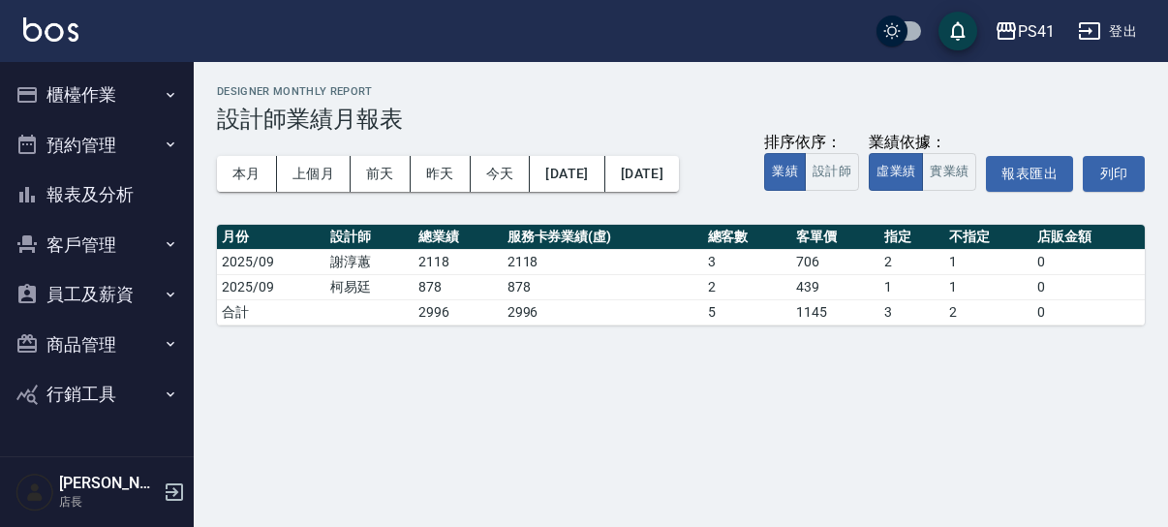
click at [114, 205] on button "報表及分析" at bounding box center [97, 194] width 178 height 50
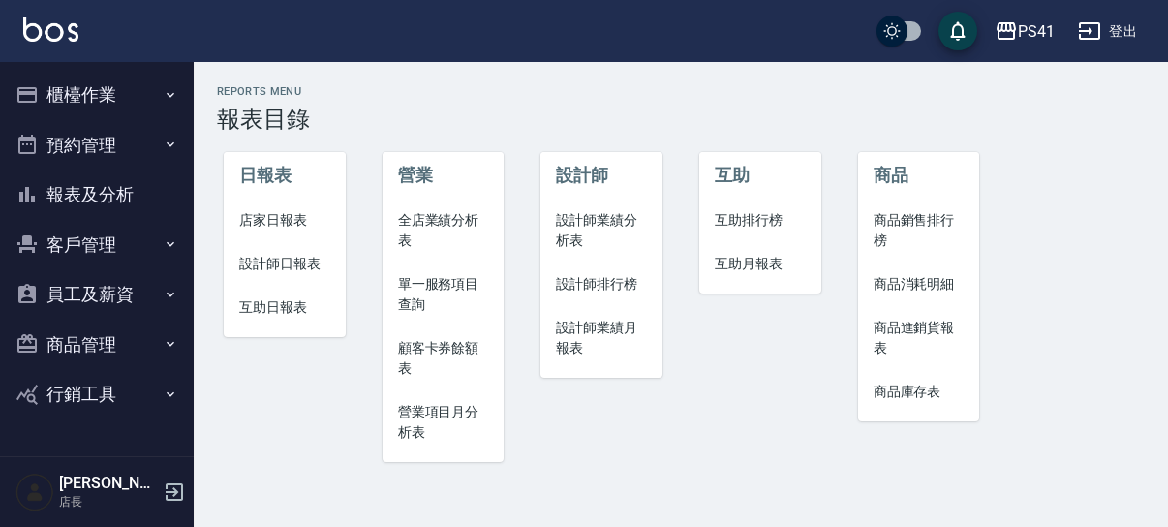
click at [600, 283] on span "設計師排行榜" at bounding box center [601, 284] width 91 height 20
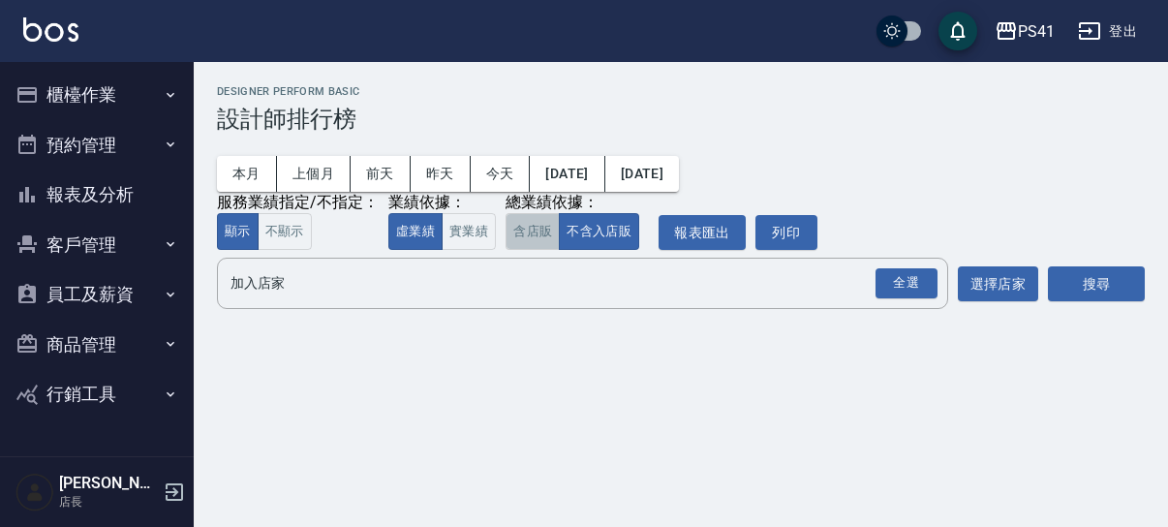
click at [523, 231] on button "含店販" at bounding box center [532, 232] width 54 height 38
click at [474, 235] on button "實業績" at bounding box center [469, 232] width 54 height 38
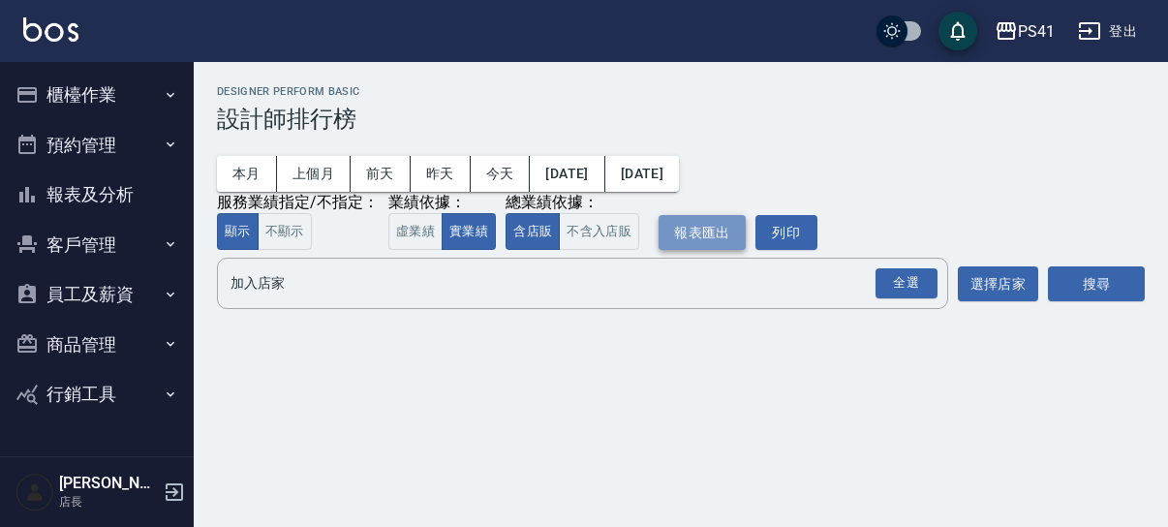
click at [708, 242] on button "報表匯出" at bounding box center [701, 233] width 87 height 36
click at [978, 291] on button "選擇店家" at bounding box center [998, 284] width 80 height 36
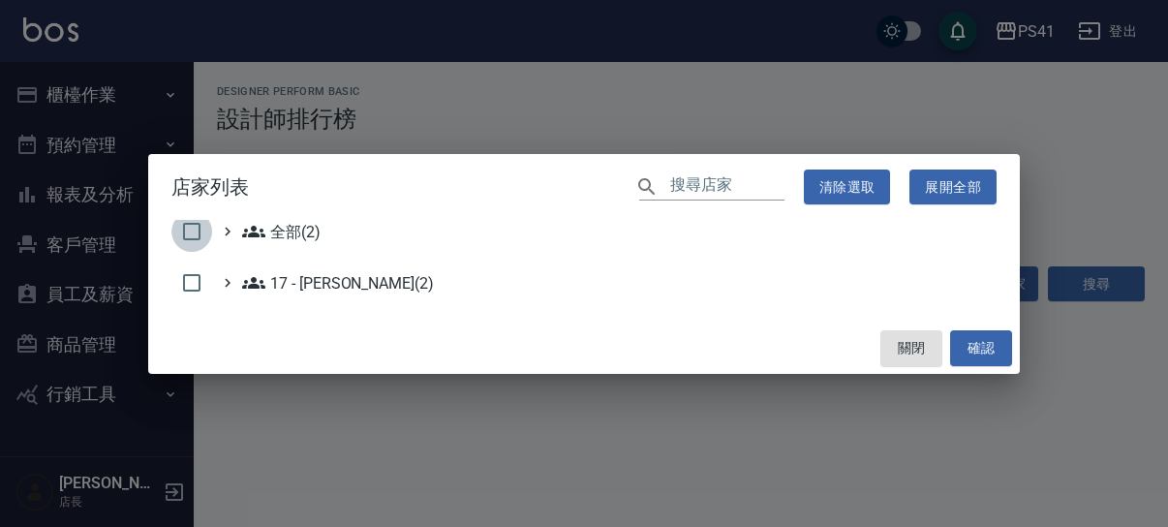
click at [198, 228] on input "checkbox" at bounding box center [191, 231] width 41 height 41
checkbox input "true"
click at [975, 352] on button "確認" at bounding box center [981, 348] width 62 height 36
checkbox input "false"
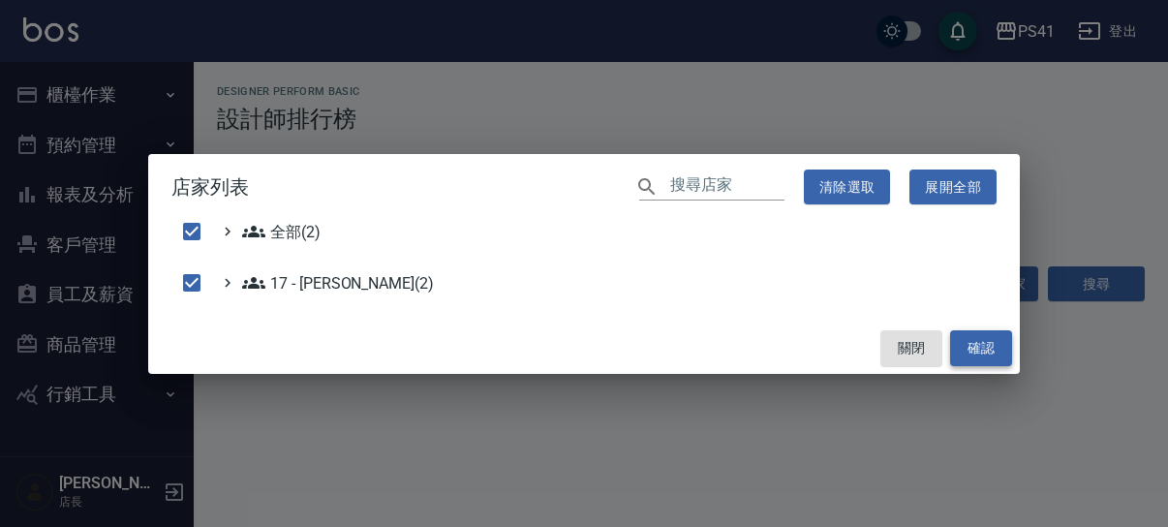
checkbox input "false"
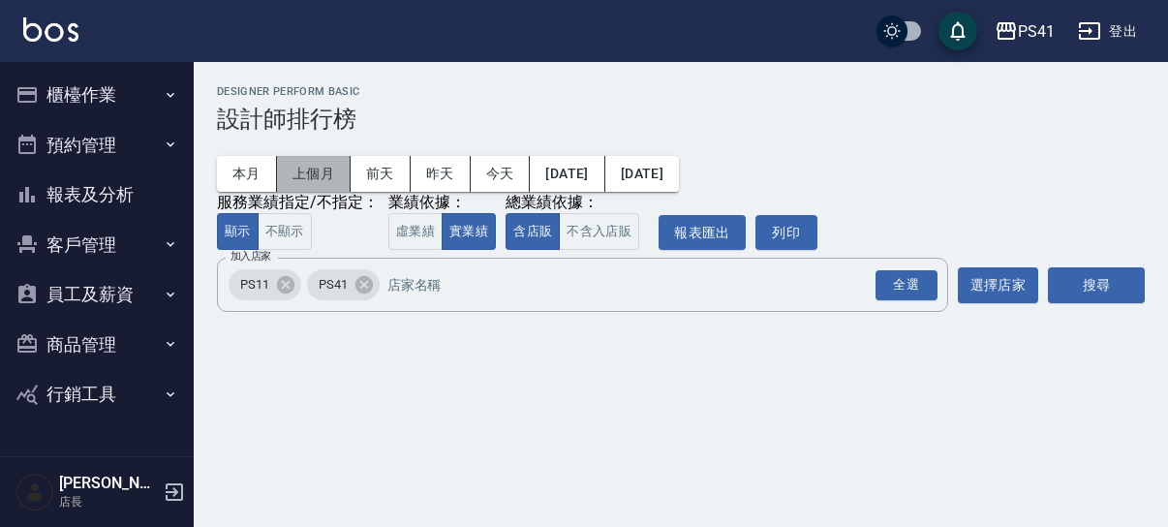
click at [299, 173] on button "上個月" at bounding box center [314, 174] width 74 height 36
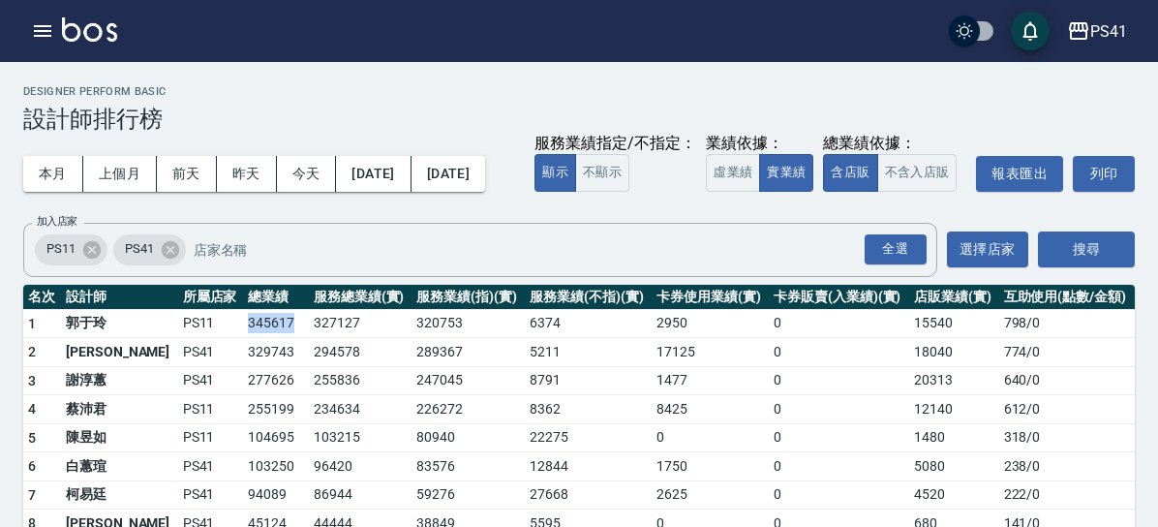
drag, startPoint x: 366, startPoint y: 361, endPoint x: 417, endPoint y: 361, distance: 51.3
click at [417, 338] on tr "1 郭于玲 PS11 345617 327127 320753 6374 2950 0 15540 798 / 0" at bounding box center [579, 323] width 1112 height 29
drag, startPoint x: 366, startPoint y: 388, endPoint x: 418, endPoint y: 389, distance: 52.3
click at [418, 367] on tr "2 李靜芳 PS41 329743 294578 289367 5211 17125 0 18040 774 / 0" at bounding box center [579, 352] width 1112 height 29
copy tr "329743"
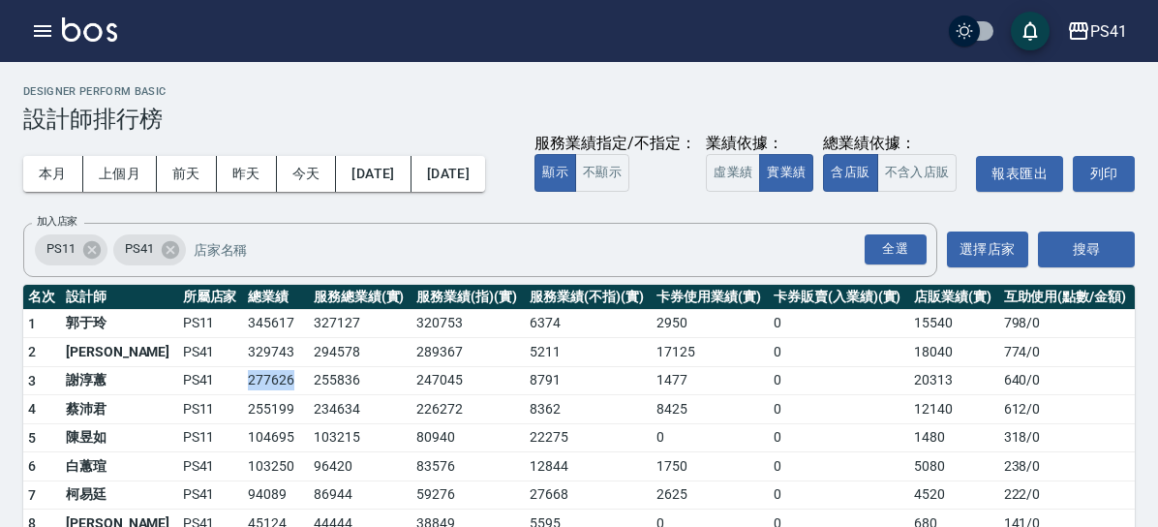
drag, startPoint x: 366, startPoint y: 417, endPoint x: 416, endPoint y: 421, distance: 50.5
click at [416, 395] on tr "3 謝淳蕙 PS41 277626 255836 247045 8791 1477 0 20313 640 / 0" at bounding box center [579, 380] width 1112 height 29
copy tr "277626"
drag, startPoint x: 374, startPoint y: 440, endPoint x: 414, endPoint y: 445, distance: 41.1
click at [309, 424] on td "255199" at bounding box center [276, 409] width 66 height 29
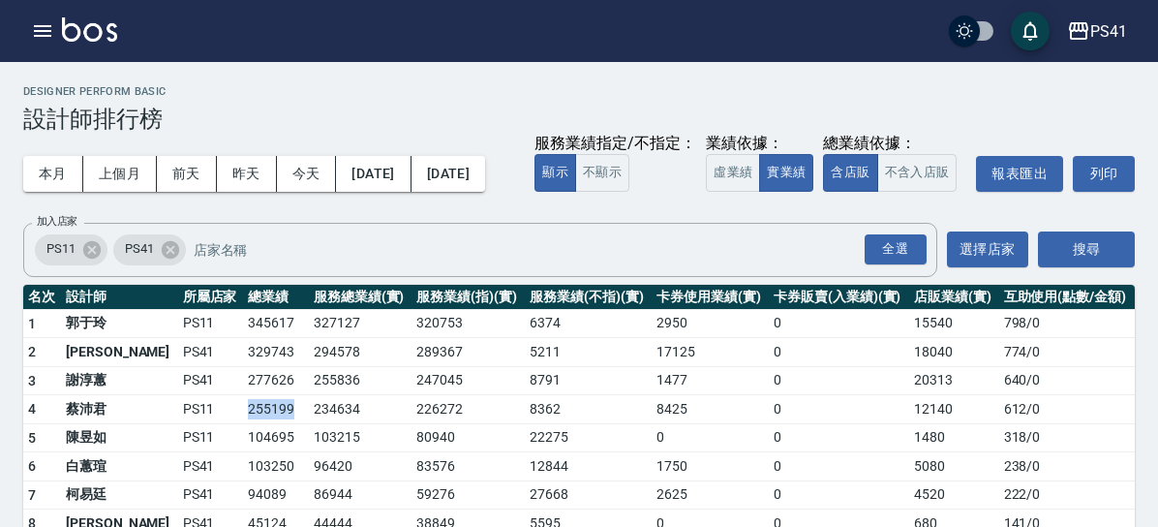
copy td "255199"
drag, startPoint x: 375, startPoint y: 472, endPoint x: 416, endPoint y: 472, distance: 41.6
click at [309, 452] on td "104695" at bounding box center [276, 437] width 66 height 29
copy td "104695"
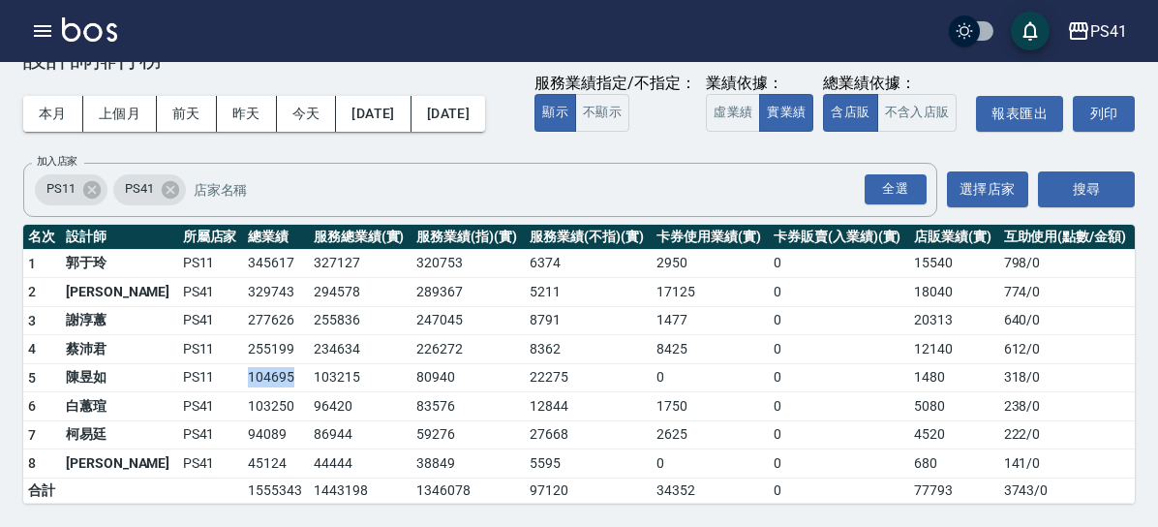
scroll to position [108, 0]
drag, startPoint x: 372, startPoint y: 392, endPoint x: 421, endPoint y: 388, distance: 49.5
click at [309, 392] on td "103250" at bounding box center [276, 406] width 66 height 29
copy td "103250"
drag, startPoint x: 368, startPoint y: 419, endPoint x: 410, endPoint y: 425, distance: 42.0
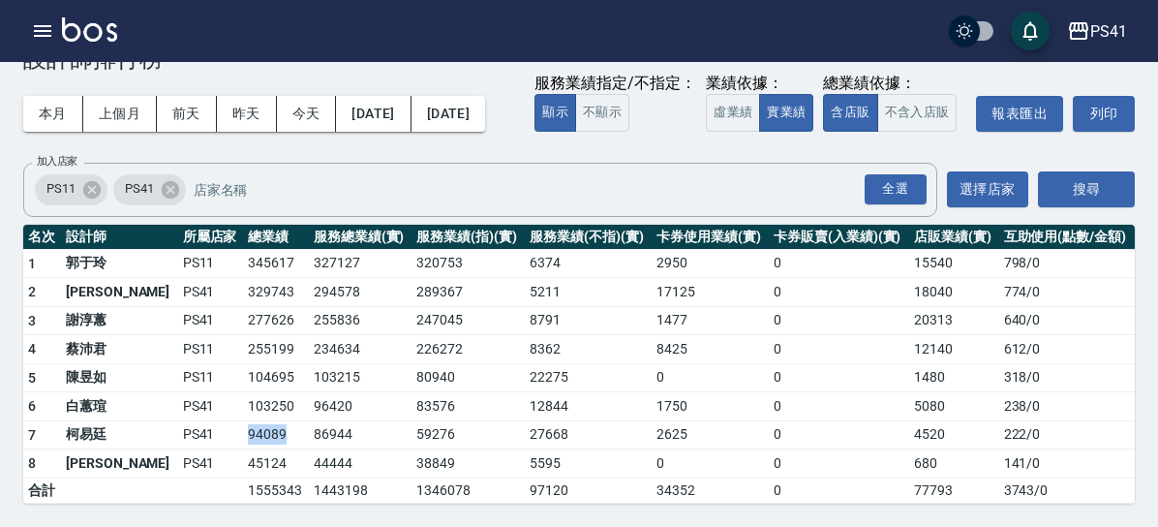
click at [309, 425] on td "94089" at bounding box center [276, 434] width 66 height 29
copy td "94089"
drag, startPoint x: 368, startPoint y: 444, endPoint x: 411, endPoint y: 449, distance: 43.0
click at [309, 449] on td "45124" at bounding box center [276, 463] width 66 height 29
copy td "45124"
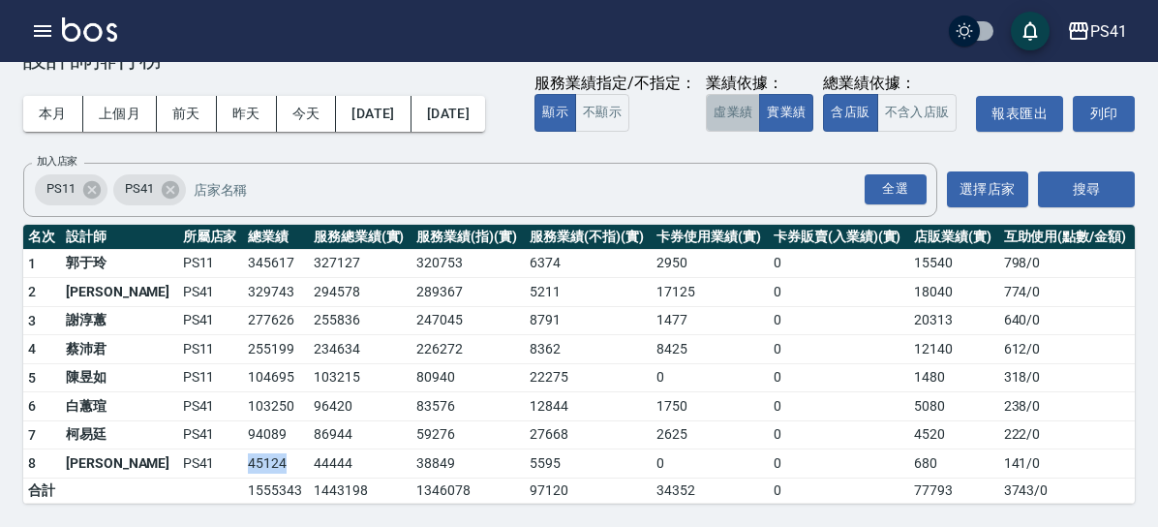
click at [706, 125] on button "虛業績" at bounding box center [733, 113] width 54 height 38
